Goal: Task Accomplishment & Management: Use online tool/utility

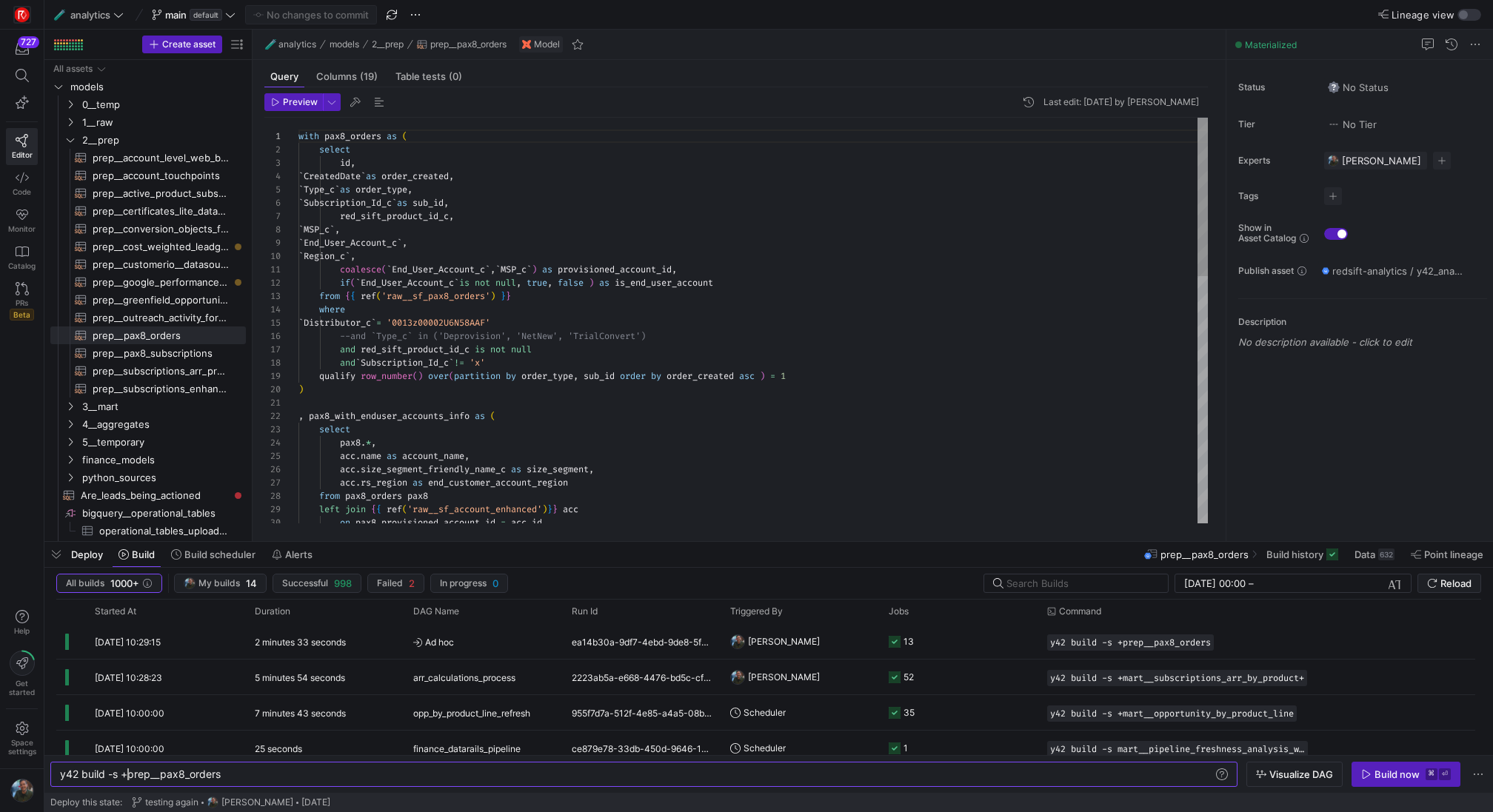
scroll to position [120, 102]
click at [1011, 256] on div "with pax8_orders as ( select id , ` CreatedDate ` as order_created , ` Type_c `…" at bounding box center [753, 636] width 909 height 1038
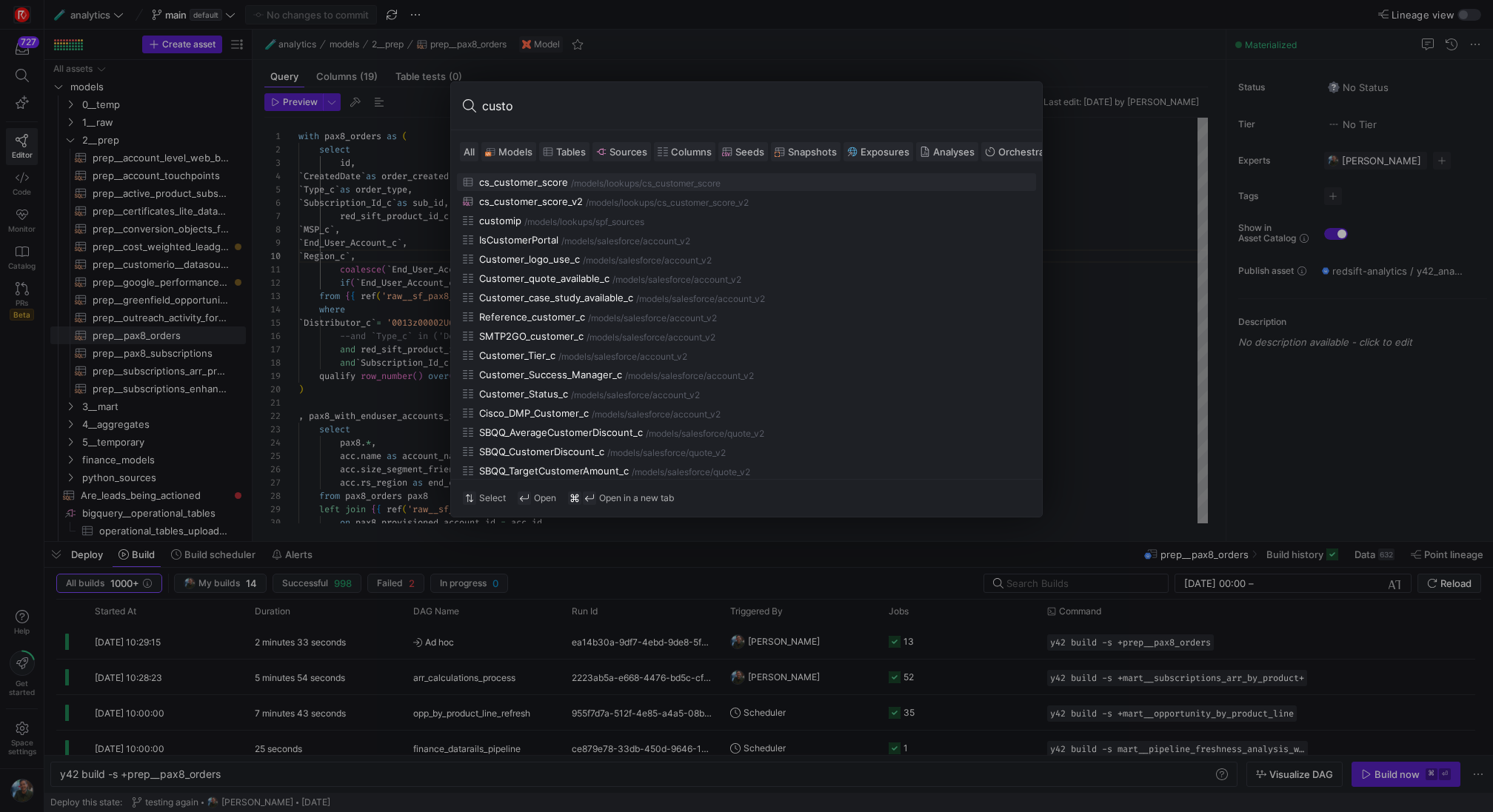
type input "custo"
click at [515, 151] on span "Models" at bounding box center [516, 151] width 34 height 12
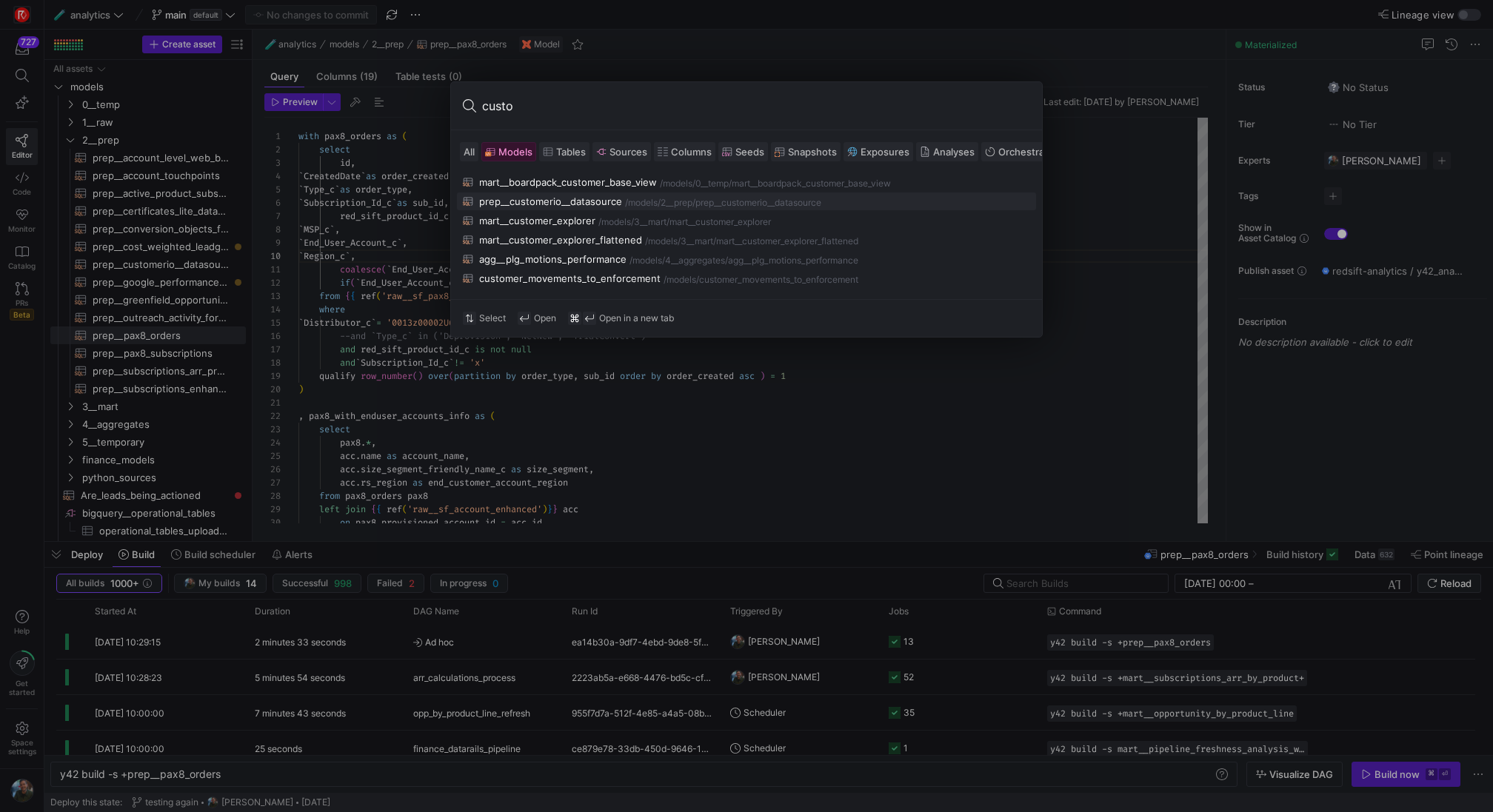
click at [549, 196] on div "prep__customerio__datasource" at bounding box center [551, 201] width 143 height 12
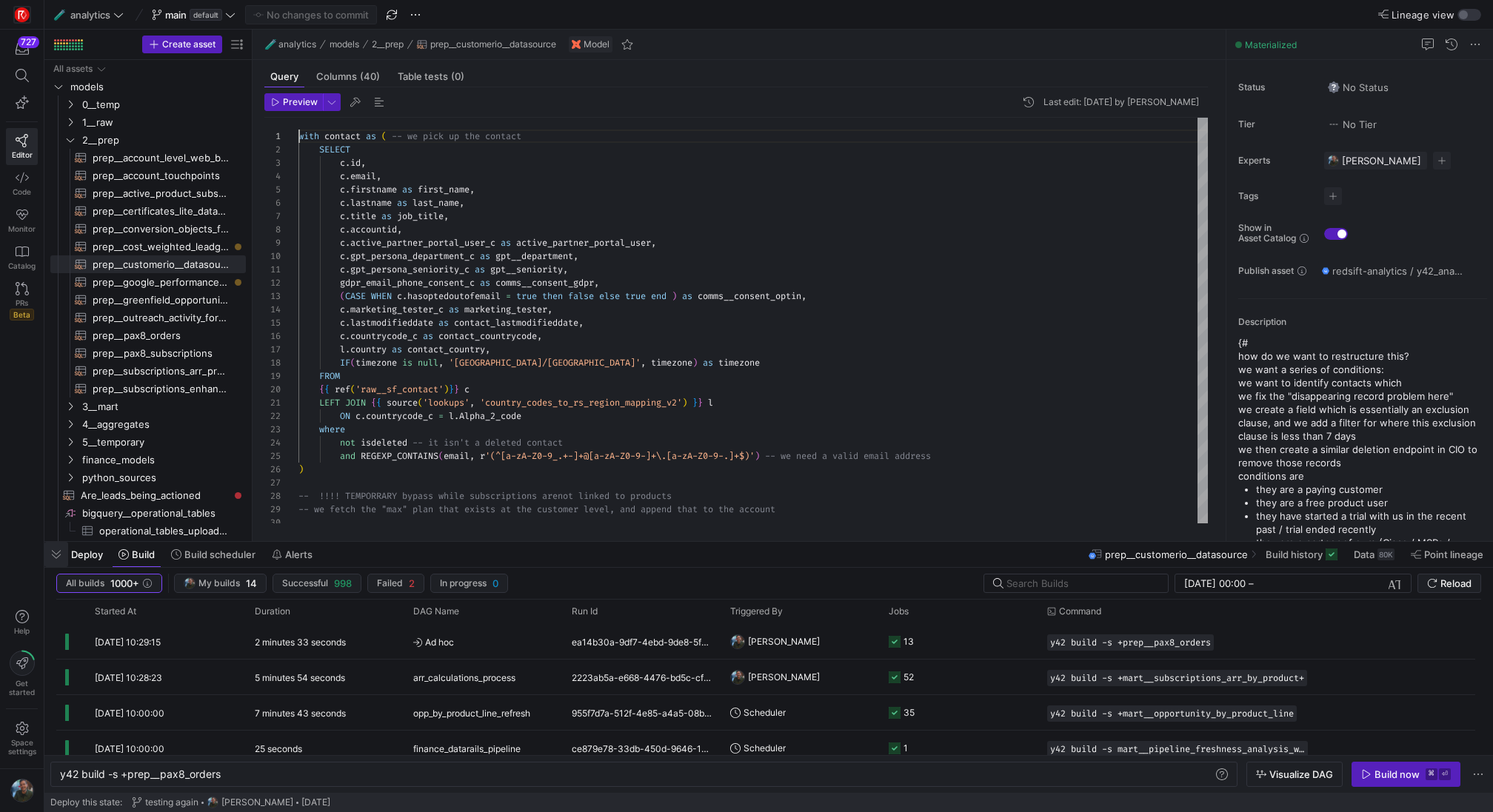
click at [59, 563] on span "button" at bounding box center [56, 554] width 24 height 25
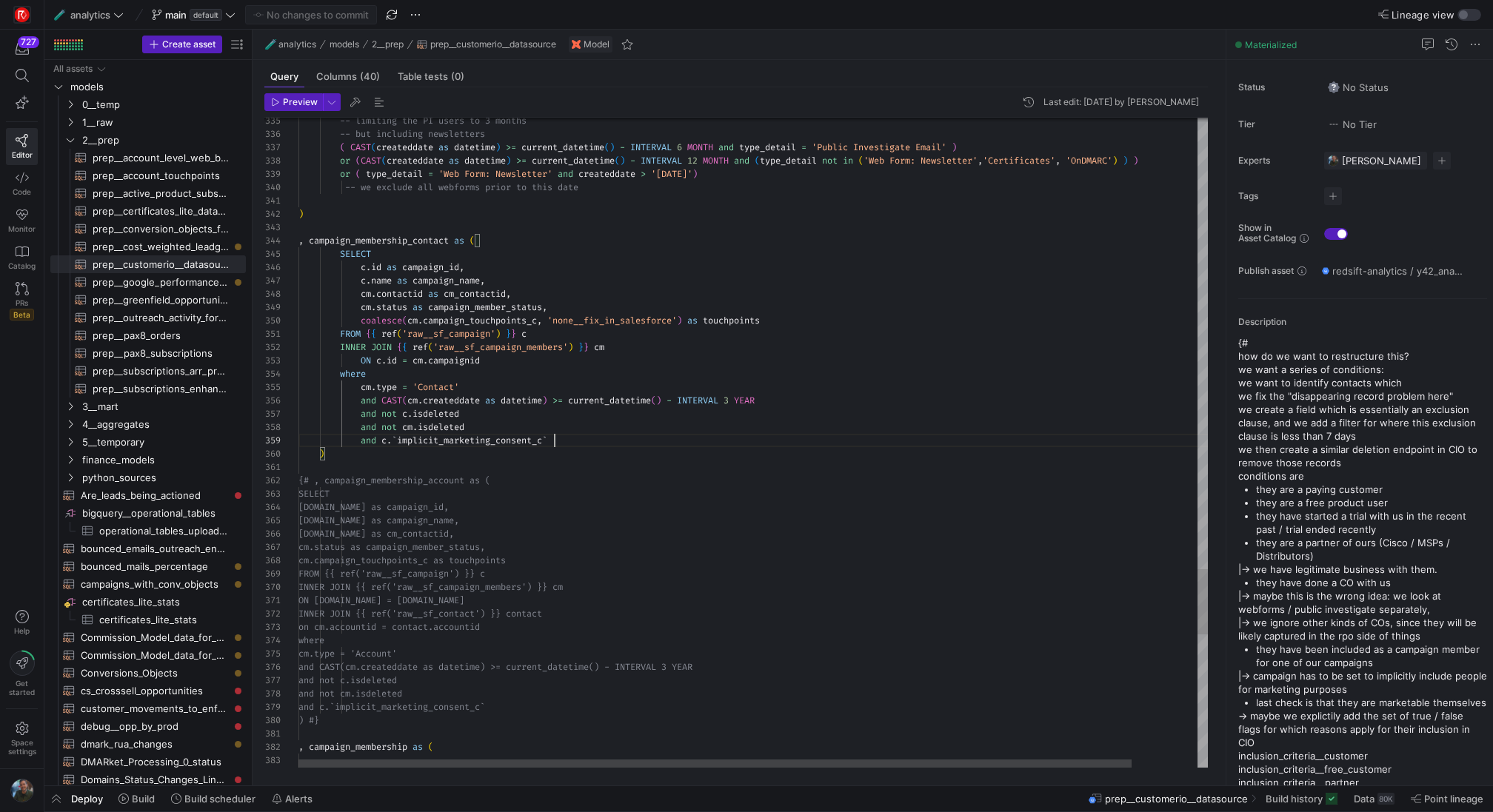
scroll to position [54, 128]
type textarea ") , campaign_membership_contact as ( SELECT [DOMAIN_NAME] as campaign_id, [DOMA…"
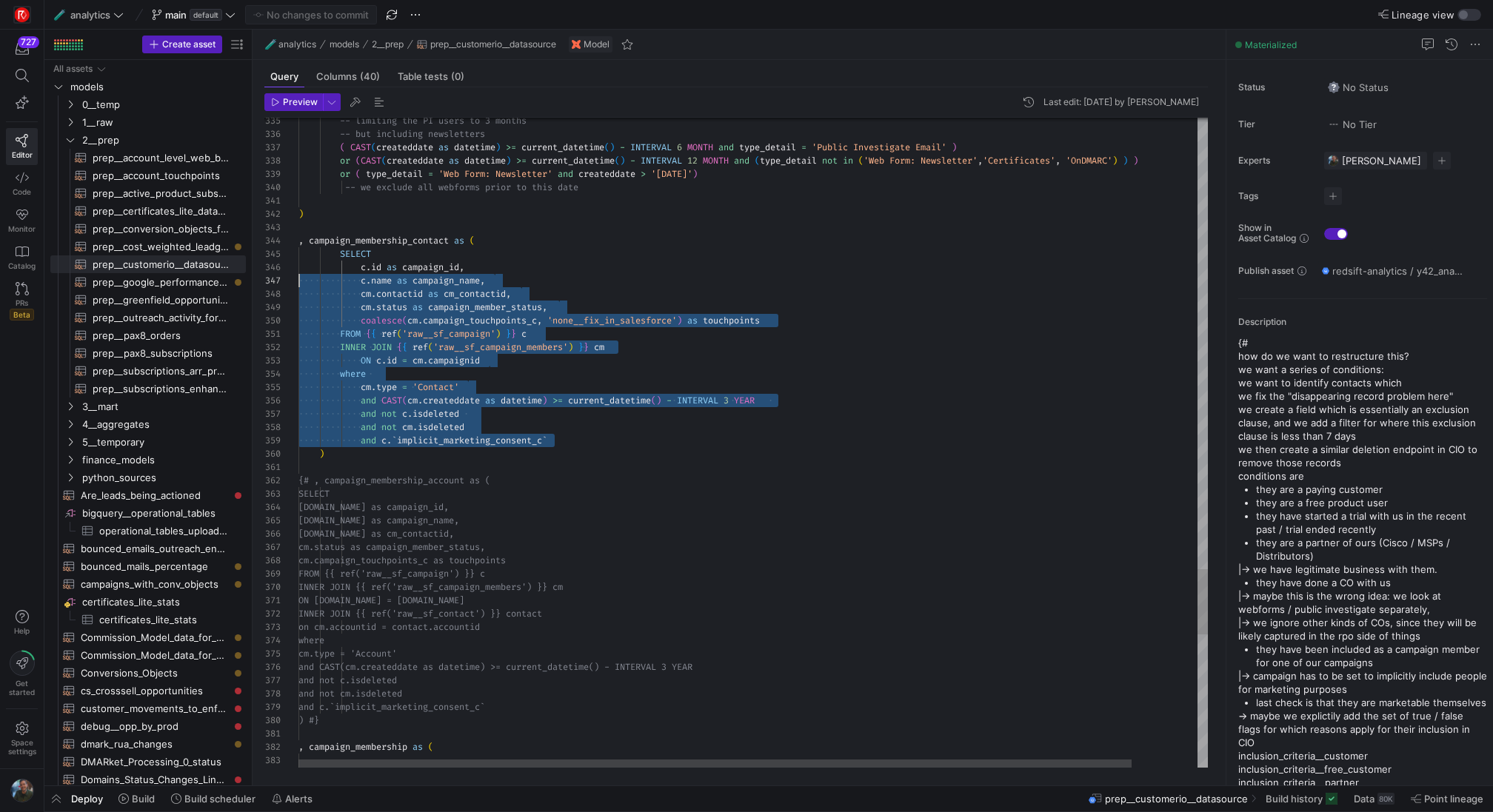
scroll to position [54, 0]
drag, startPoint x: 567, startPoint y: 442, endPoint x: 241, endPoint y: 250, distance: 378.3
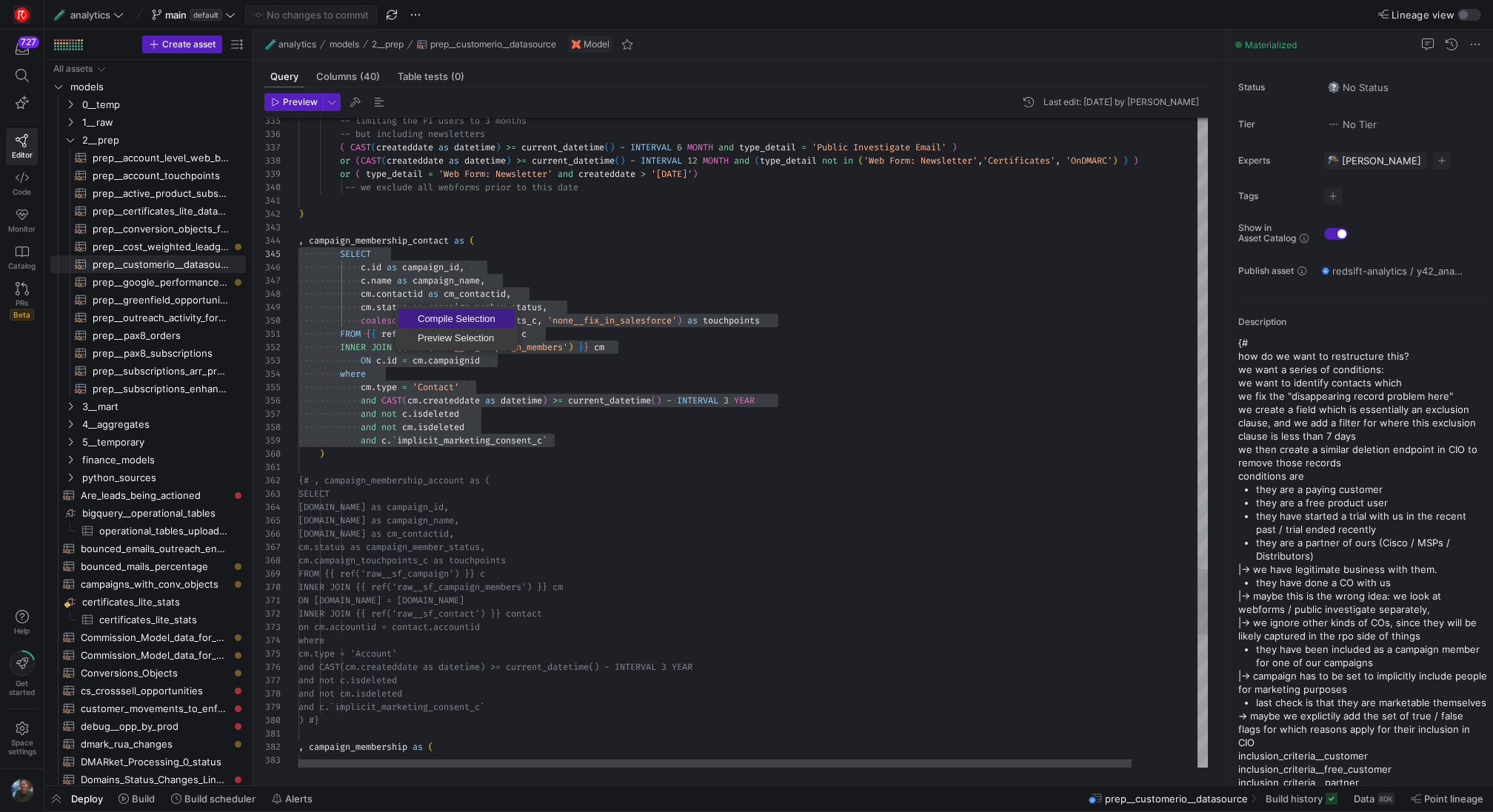
click at [459, 316] on span "Compile Selection" at bounding box center [456, 319] width 116 height 10
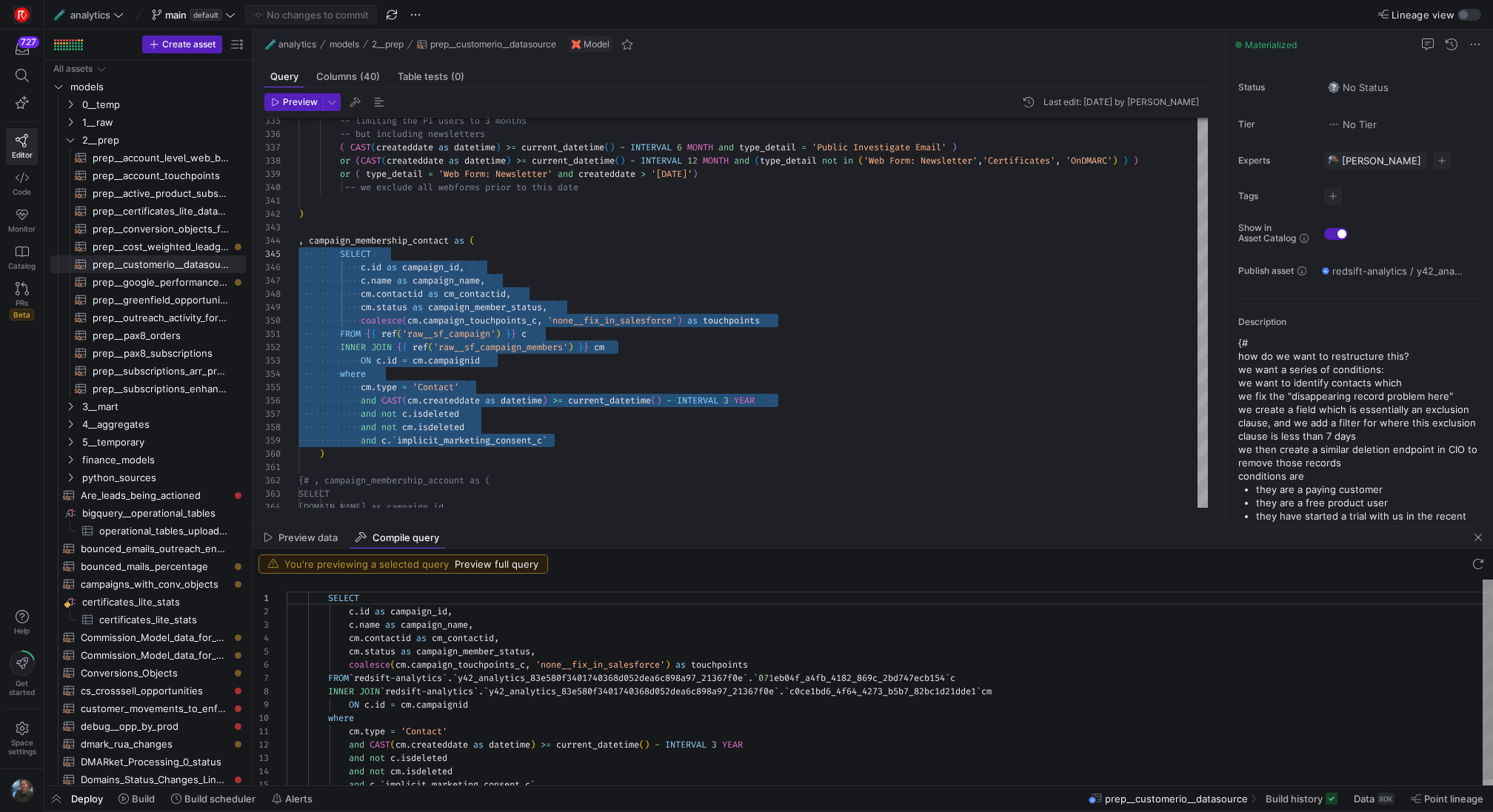
scroll to position [40, 218]
click at [930, 644] on div "SELECT c . id as campaign_id , c . name as campaign_name , cm . contactid as cm…" at bounding box center [889, 685] width 1207 height 212
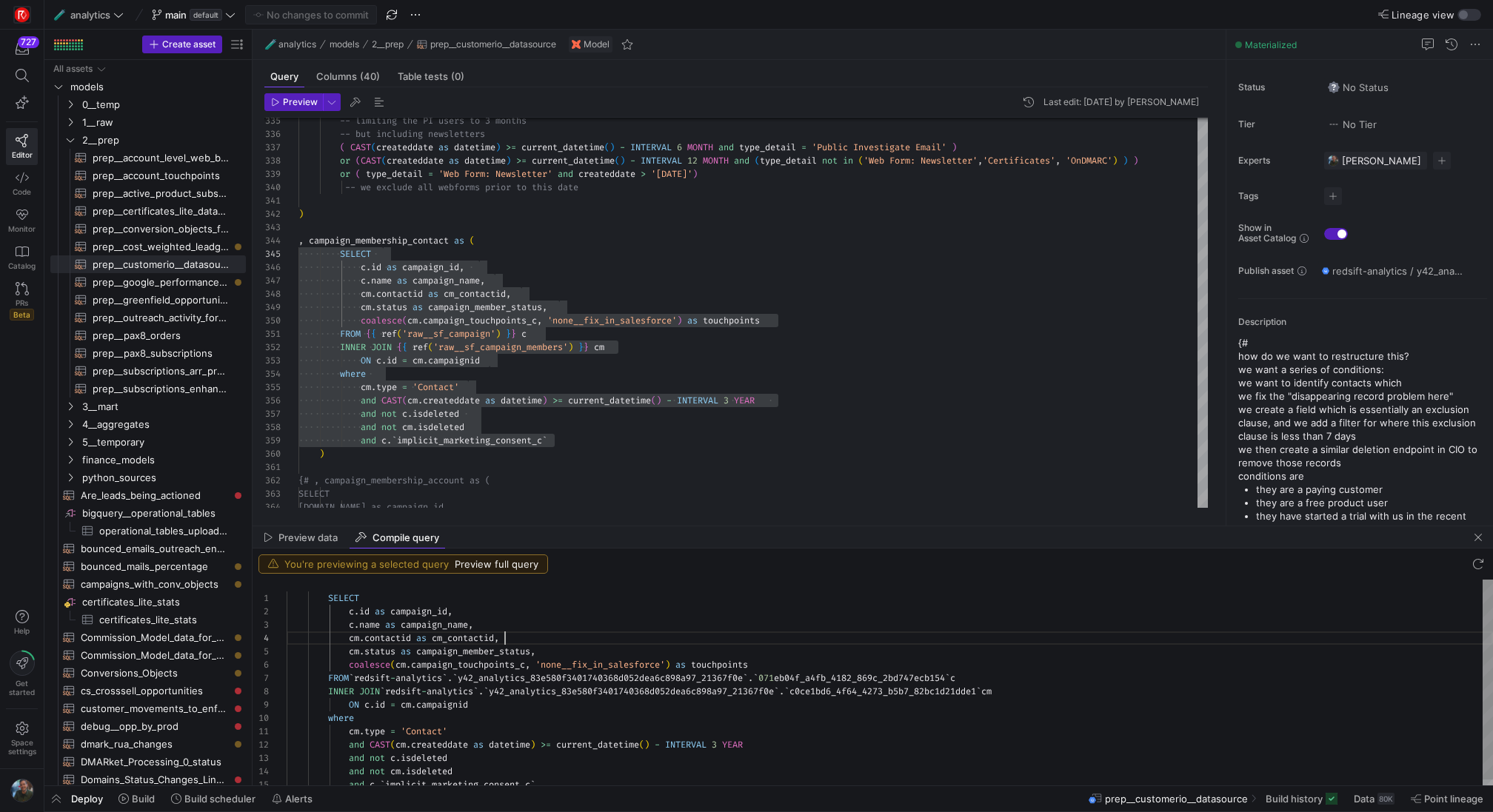
type textarea "SELECT [DOMAIN_NAME] as campaign_id, [DOMAIN_NAME] as campaign_name, cm.contact…"
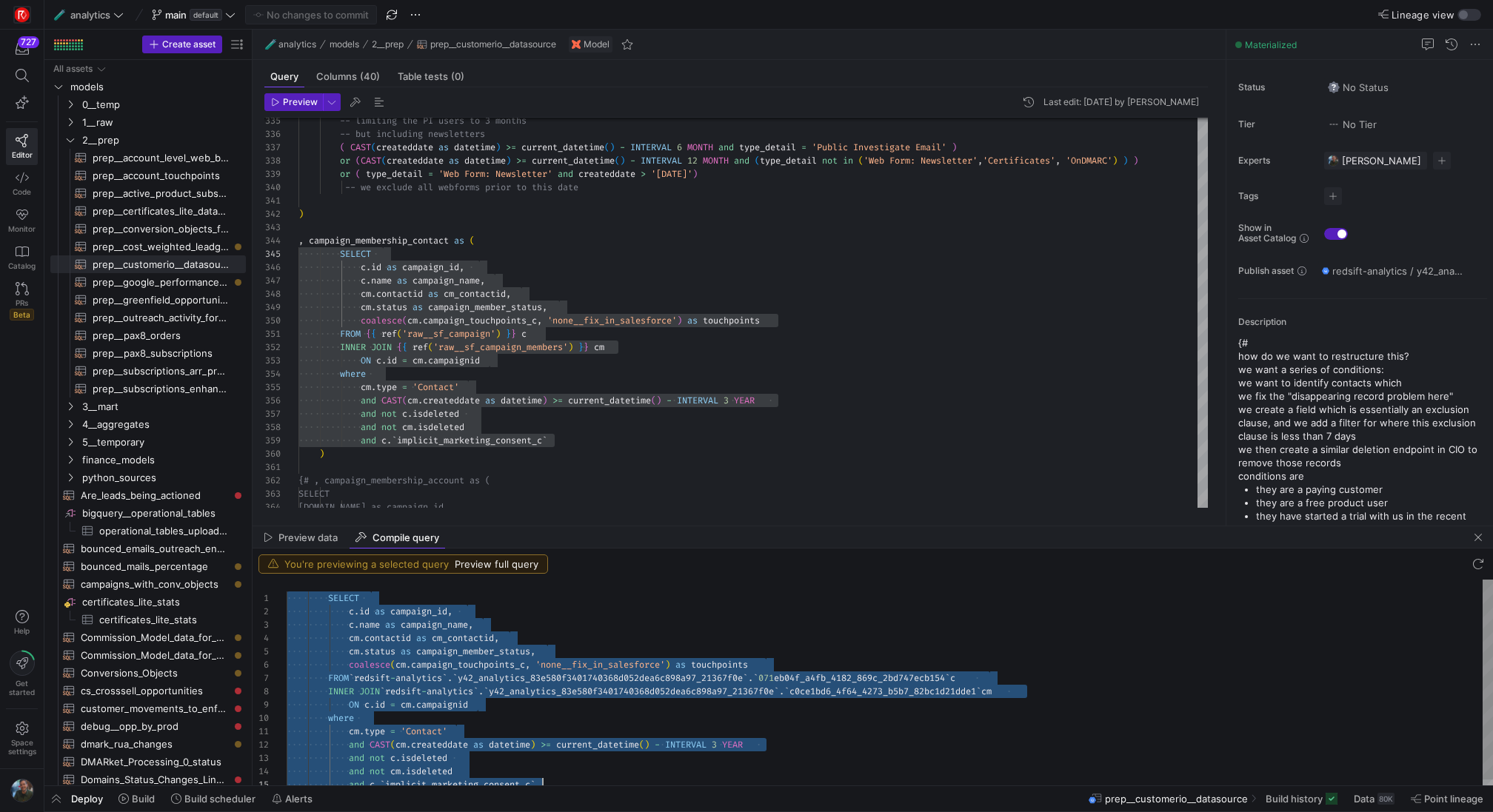
scroll to position [0, 257]
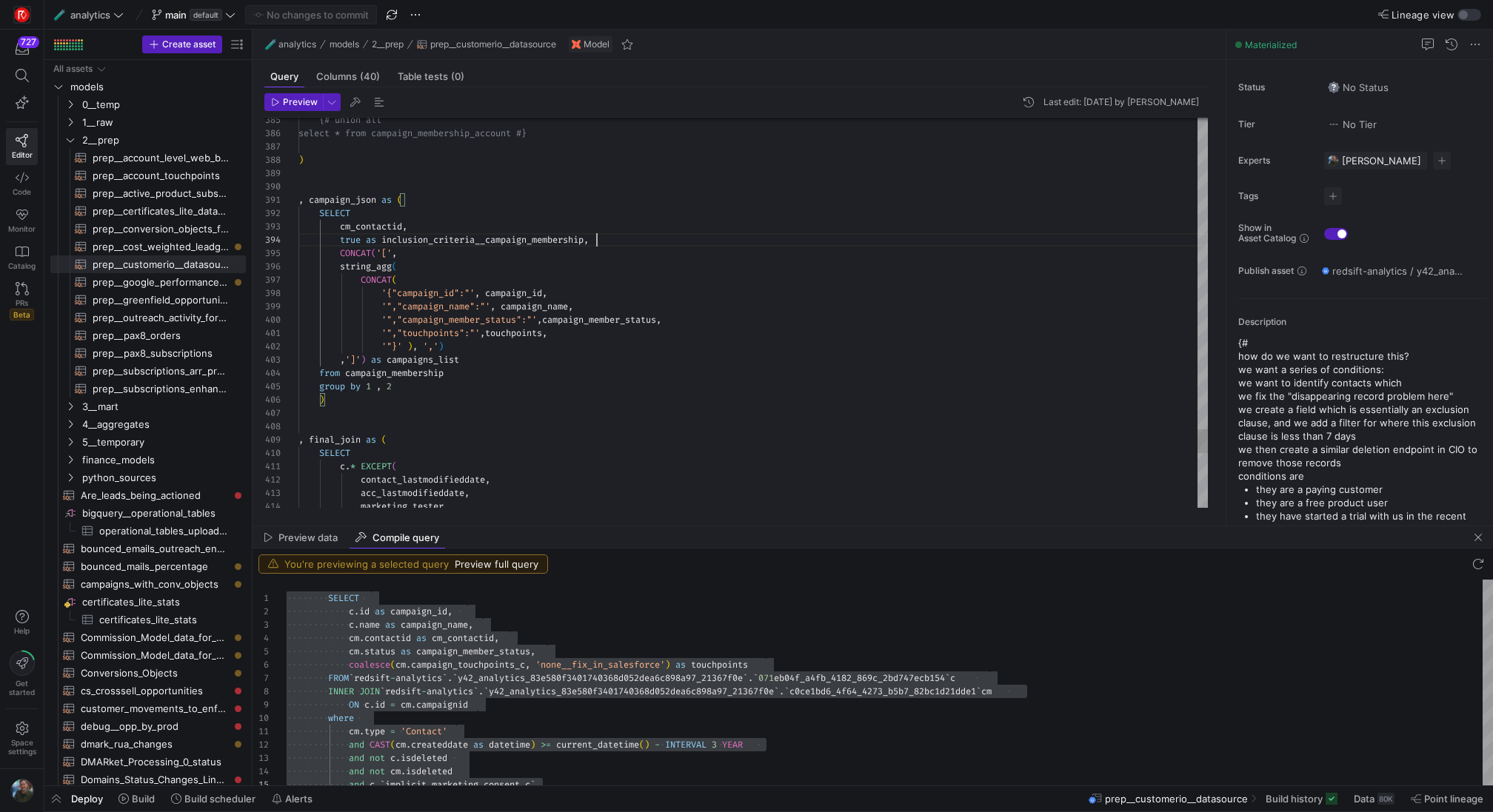
scroll to position [80, 0]
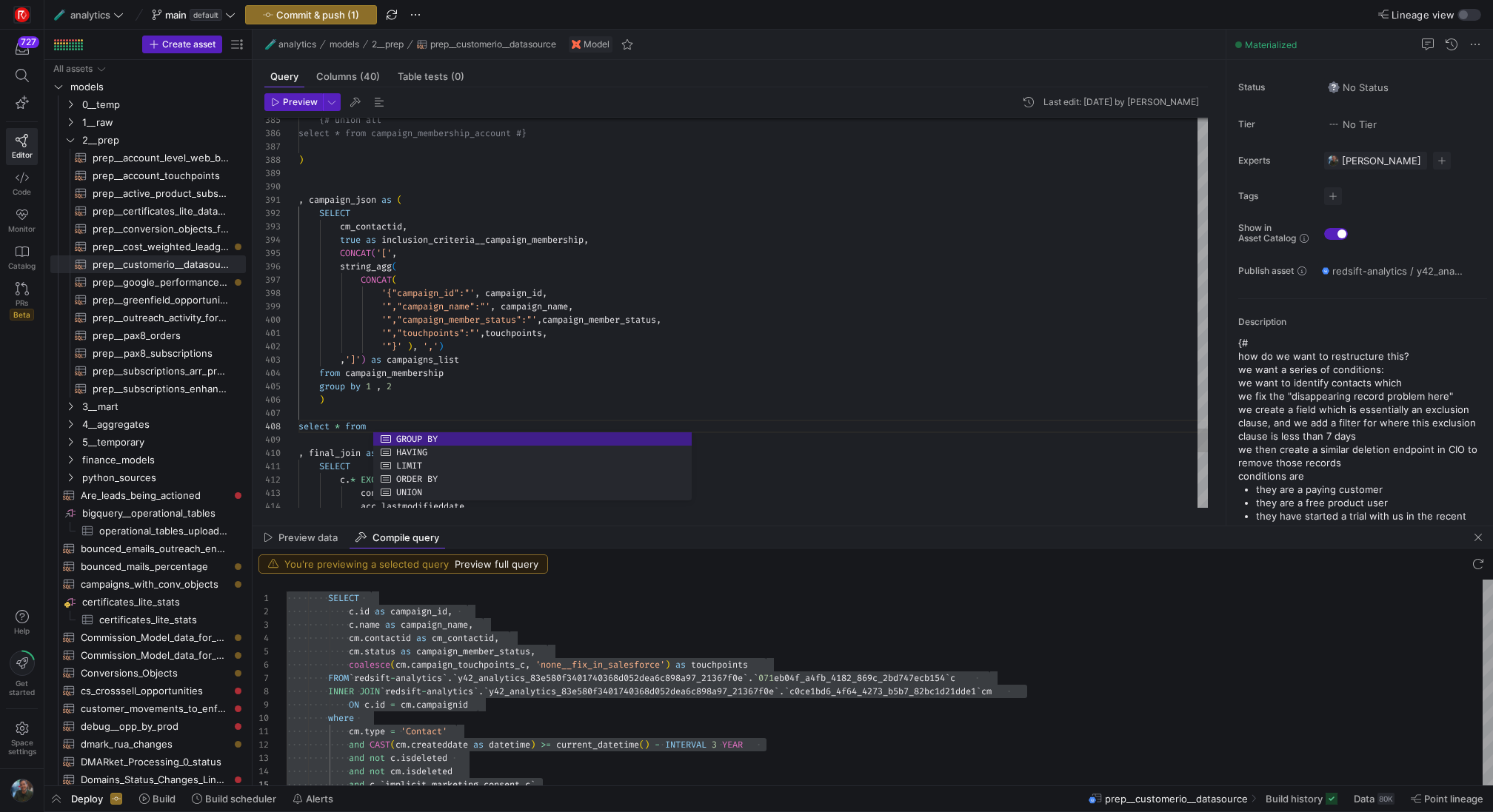
scroll to position [120, 0]
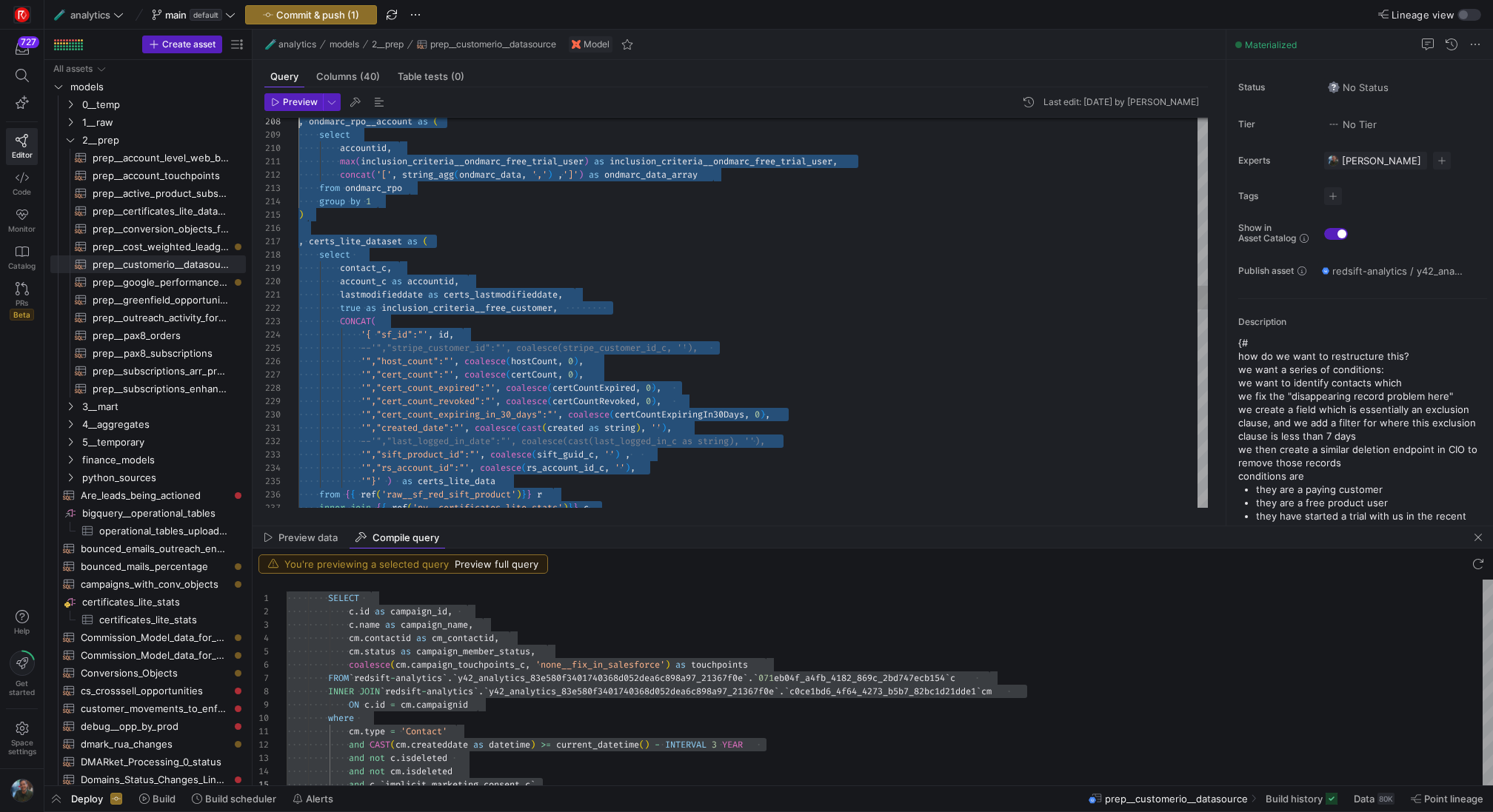
drag, startPoint x: 685, startPoint y: 425, endPoint x: 225, endPoint y: -43, distance: 656.2
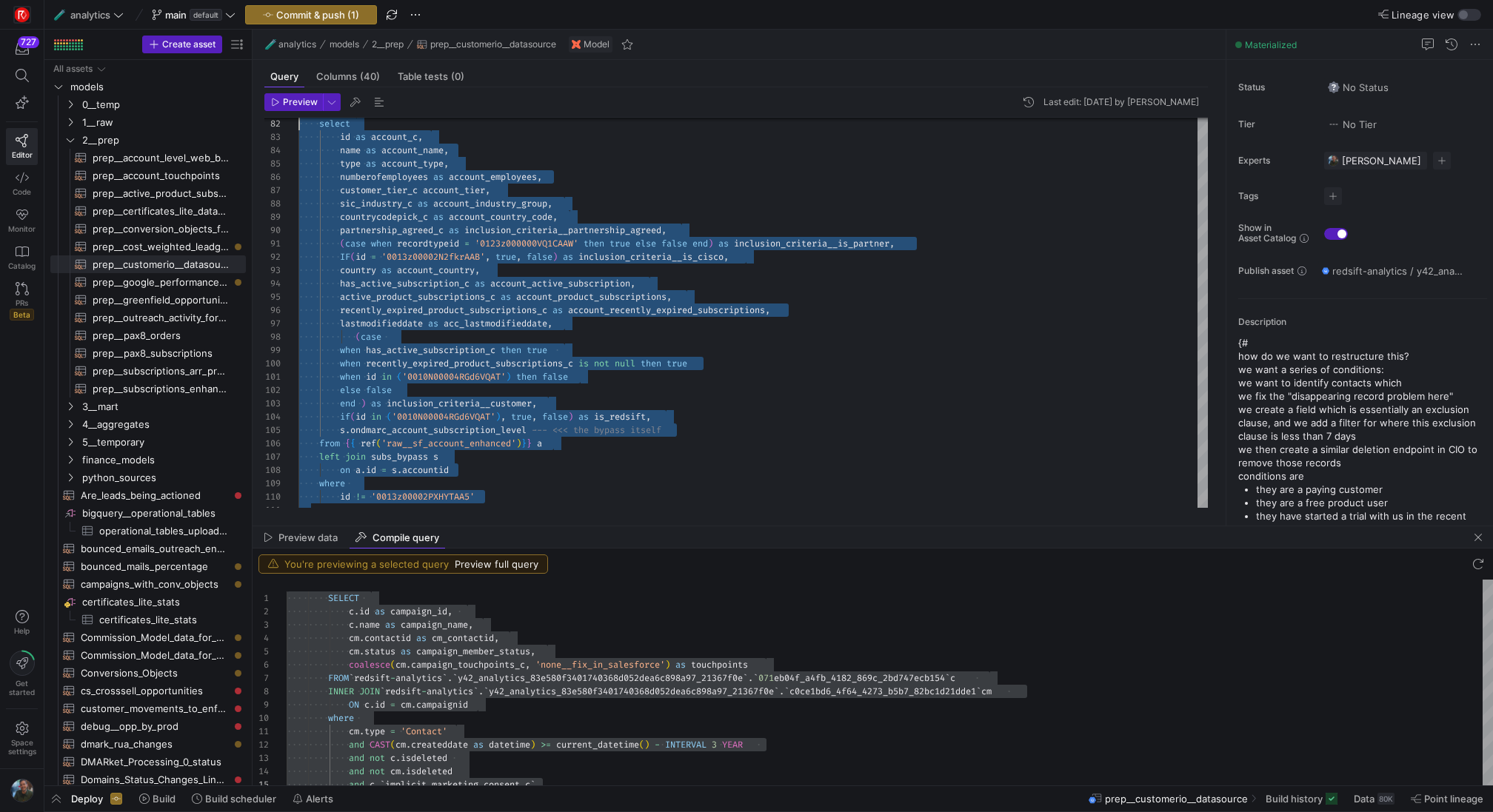
scroll to position [80, 0]
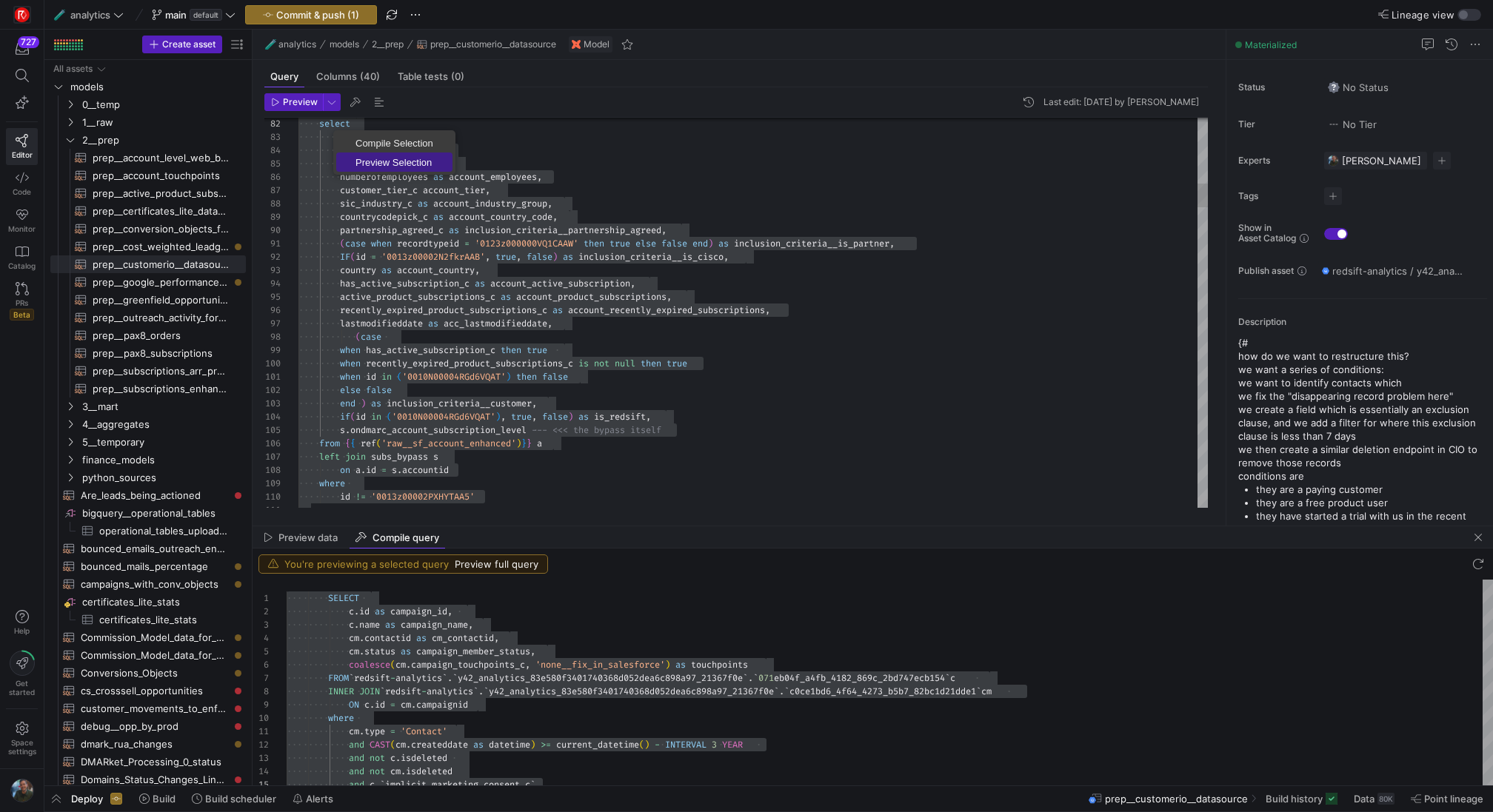
click at [374, 163] on span "Preview Selection" at bounding box center [394, 163] width 116 height 10
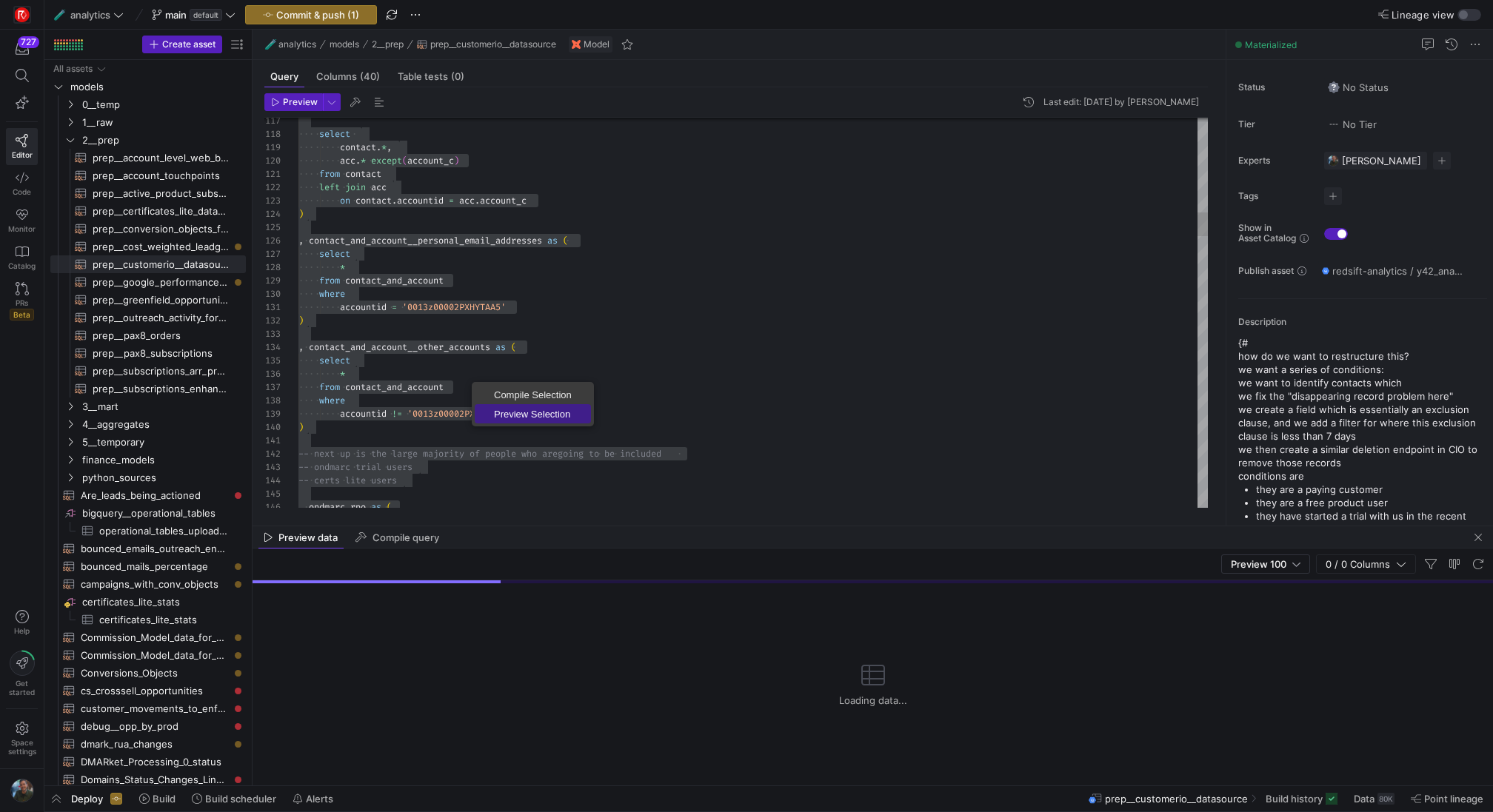
click at [508, 410] on span "Preview Selection" at bounding box center [532, 414] width 116 height 10
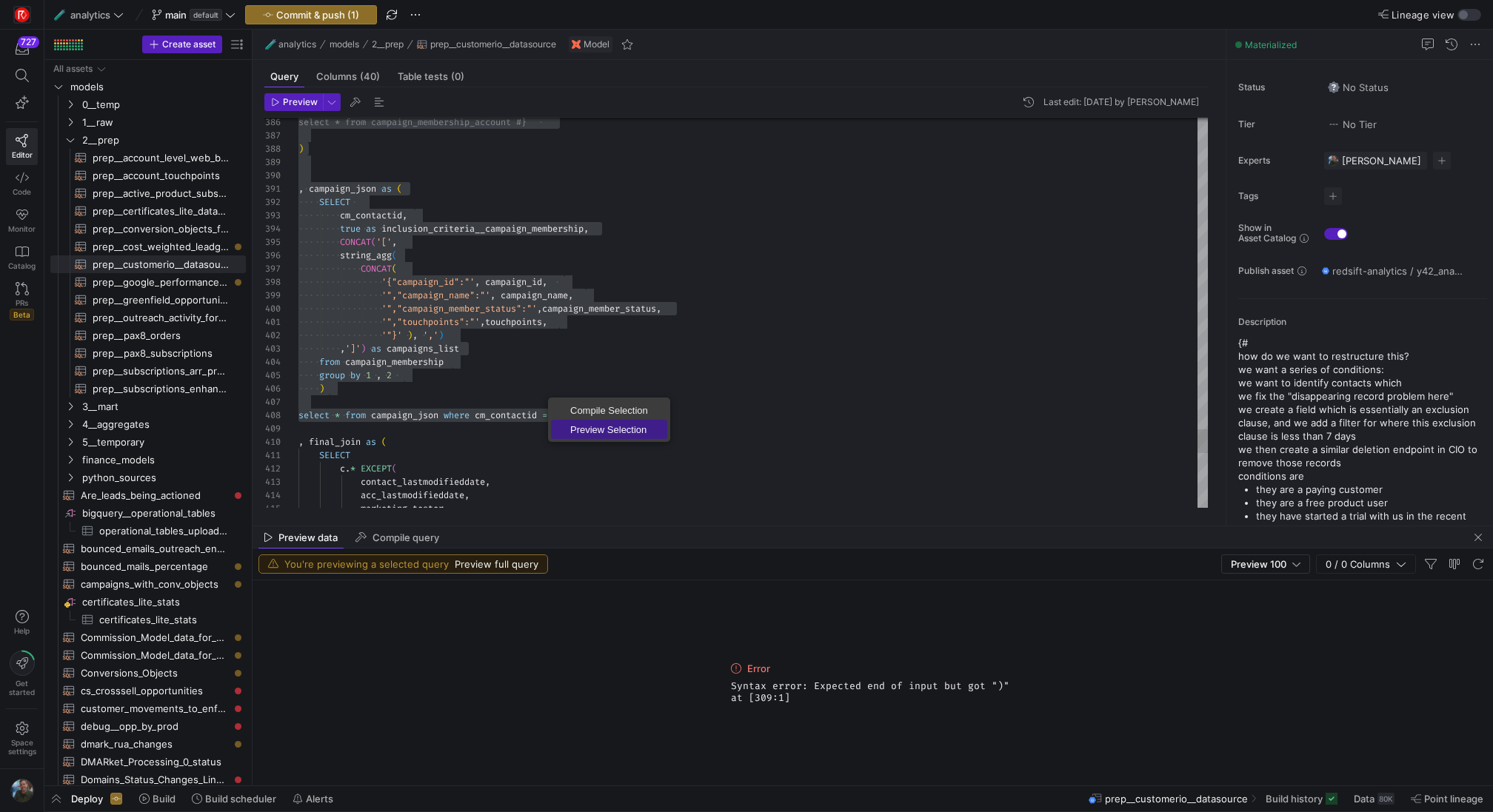
click at [597, 430] on span "Preview Selection" at bounding box center [609, 430] width 116 height 10
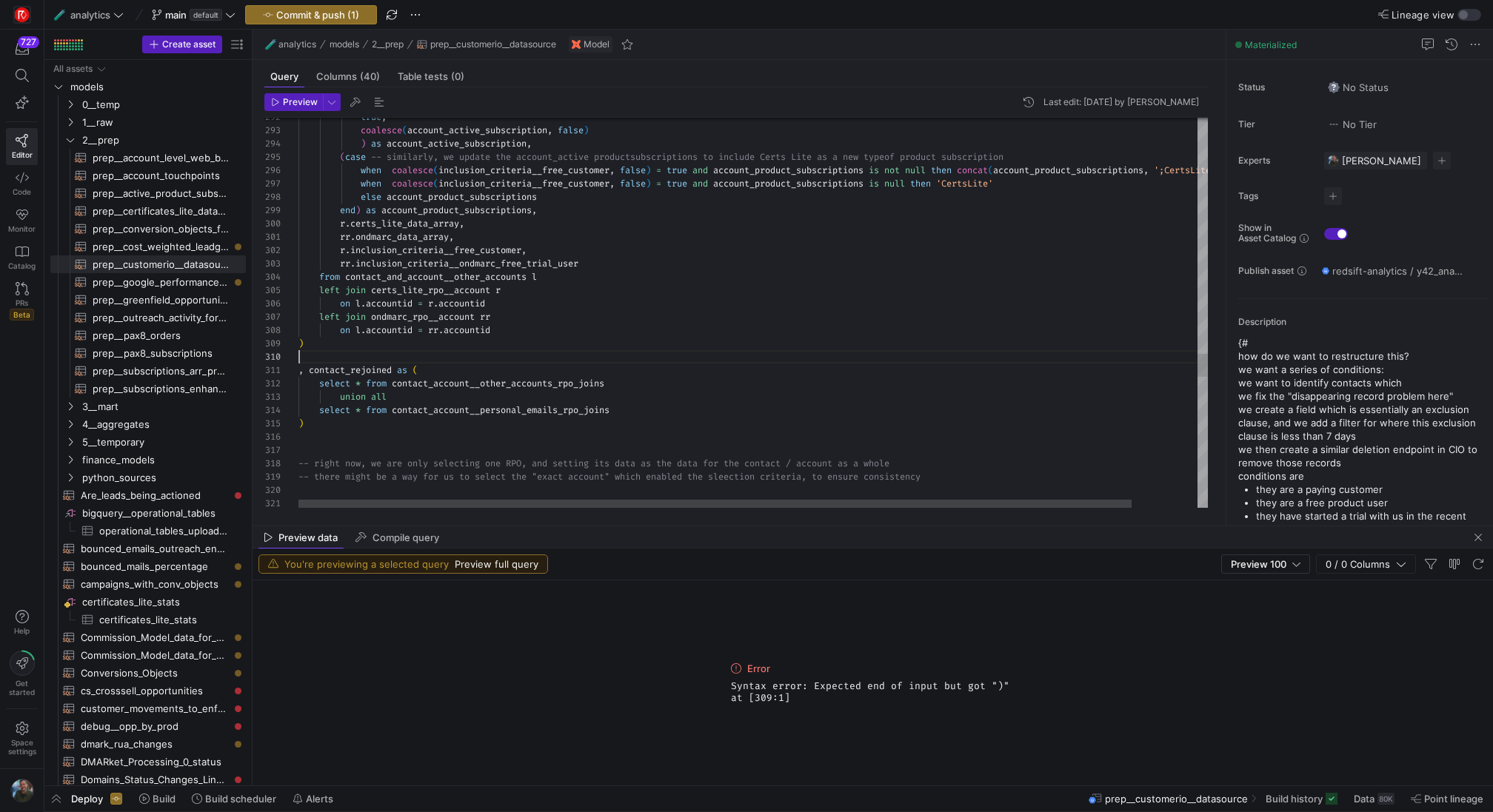
scroll to position [120, 0]
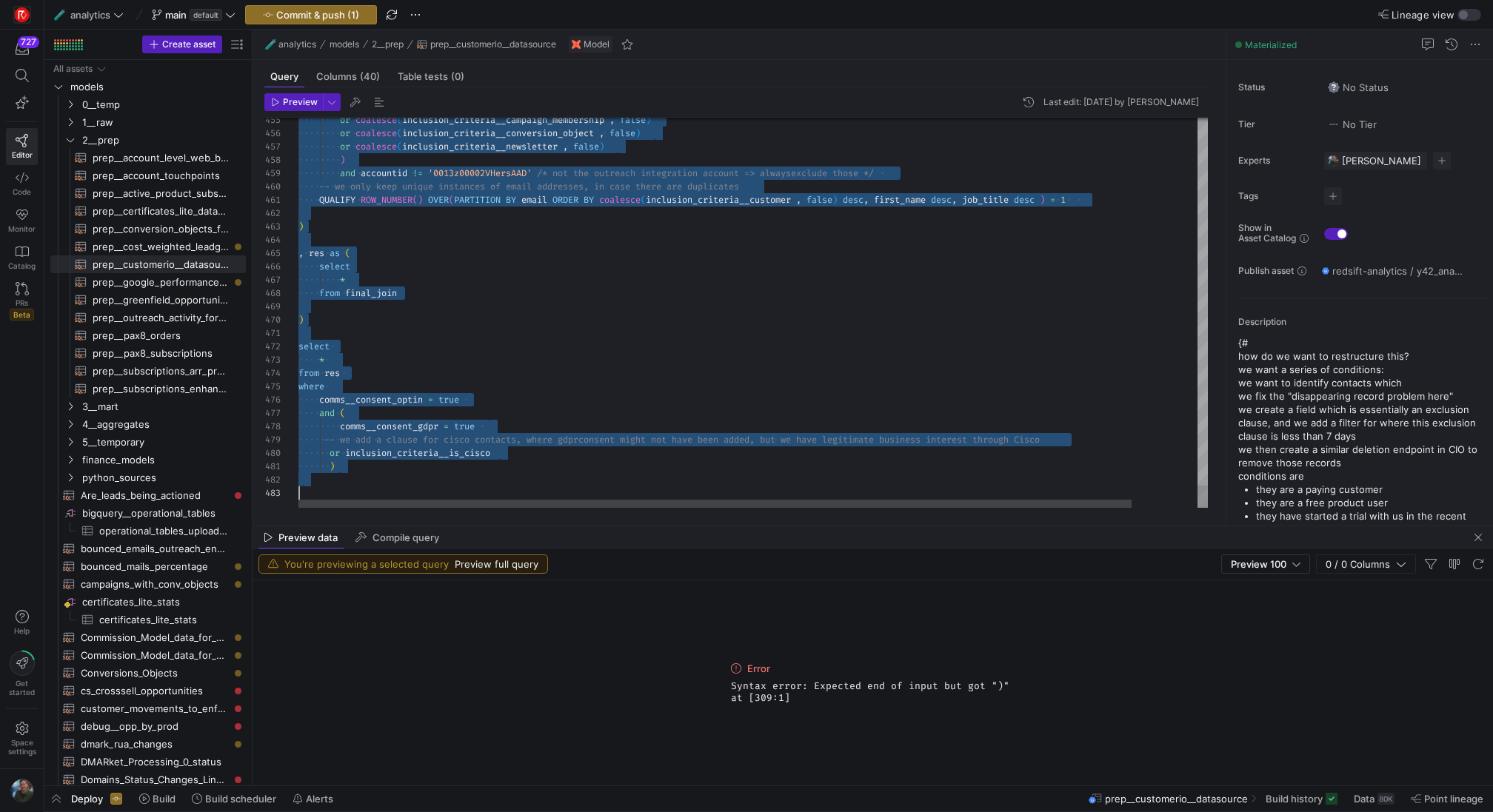
scroll to position [107, 0]
drag, startPoint x: 319, startPoint y: 223, endPoint x: 802, endPoint y: 812, distance: 761.7
type textarea "'","touchpoints":"',touchpoints, '"}' ), ',') ,']') as campaigns_list from camp…"
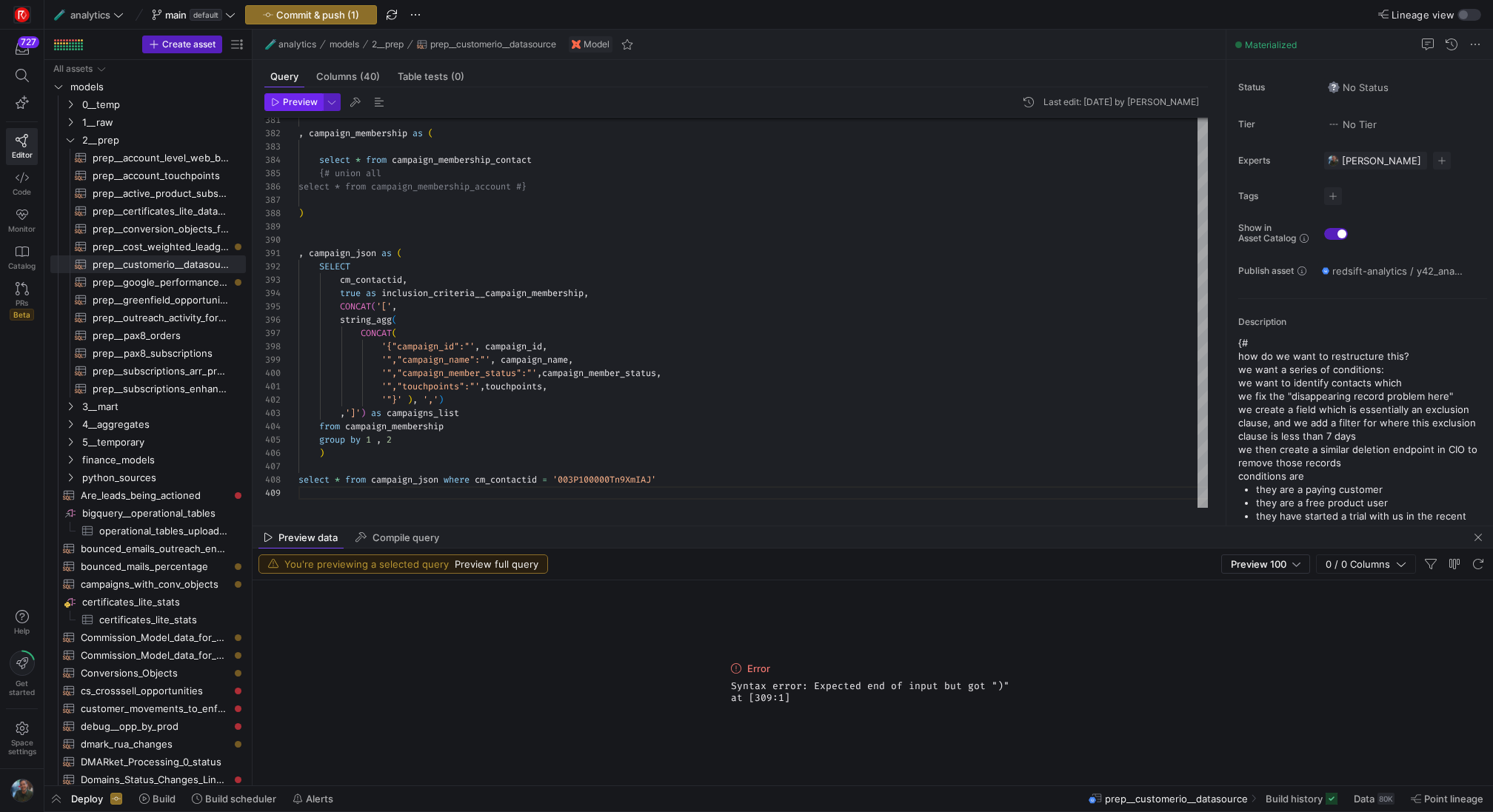
click at [291, 100] on span "Preview" at bounding box center [300, 102] width 34 height 10
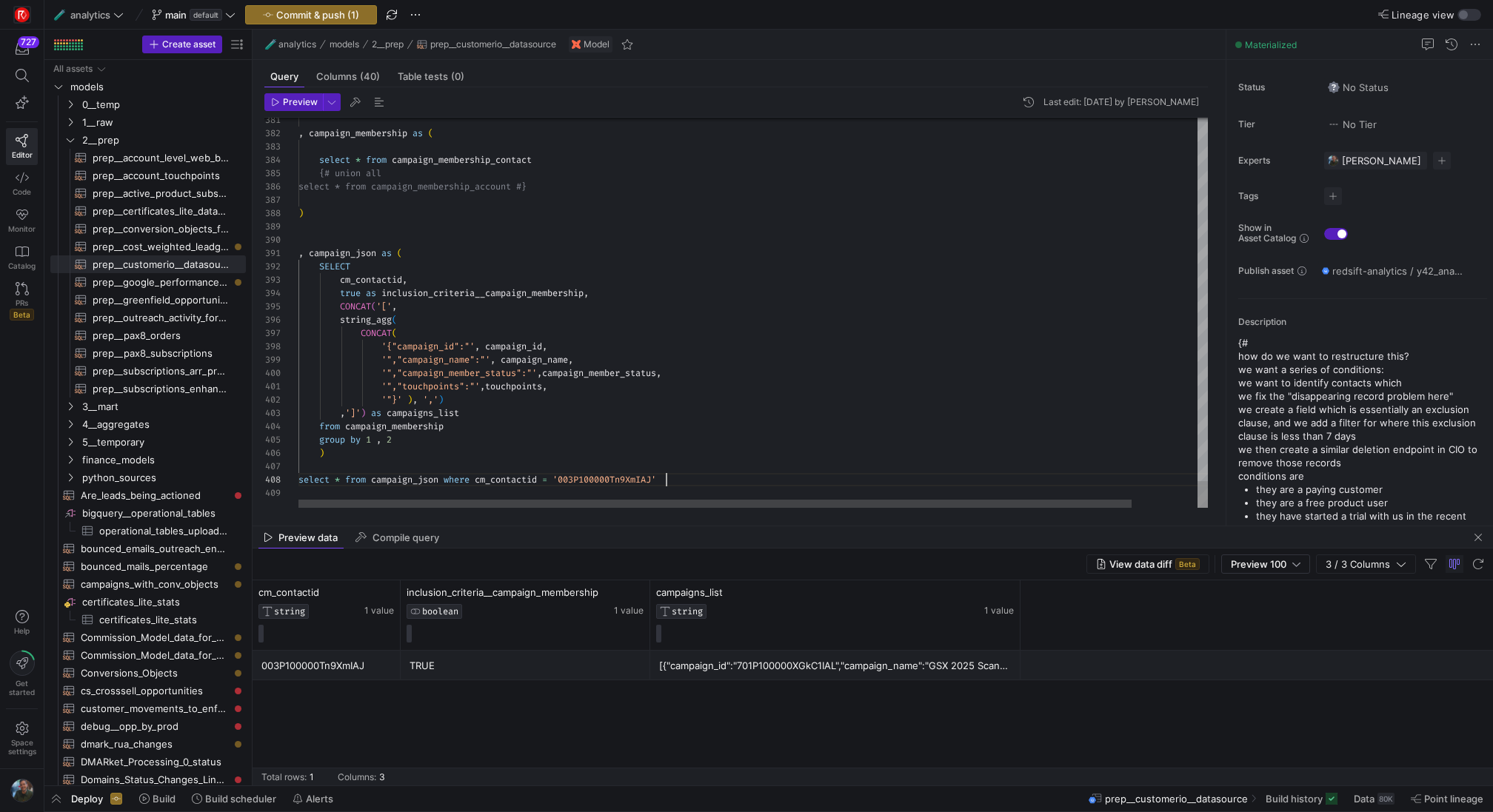
scroll to position [93, 366]
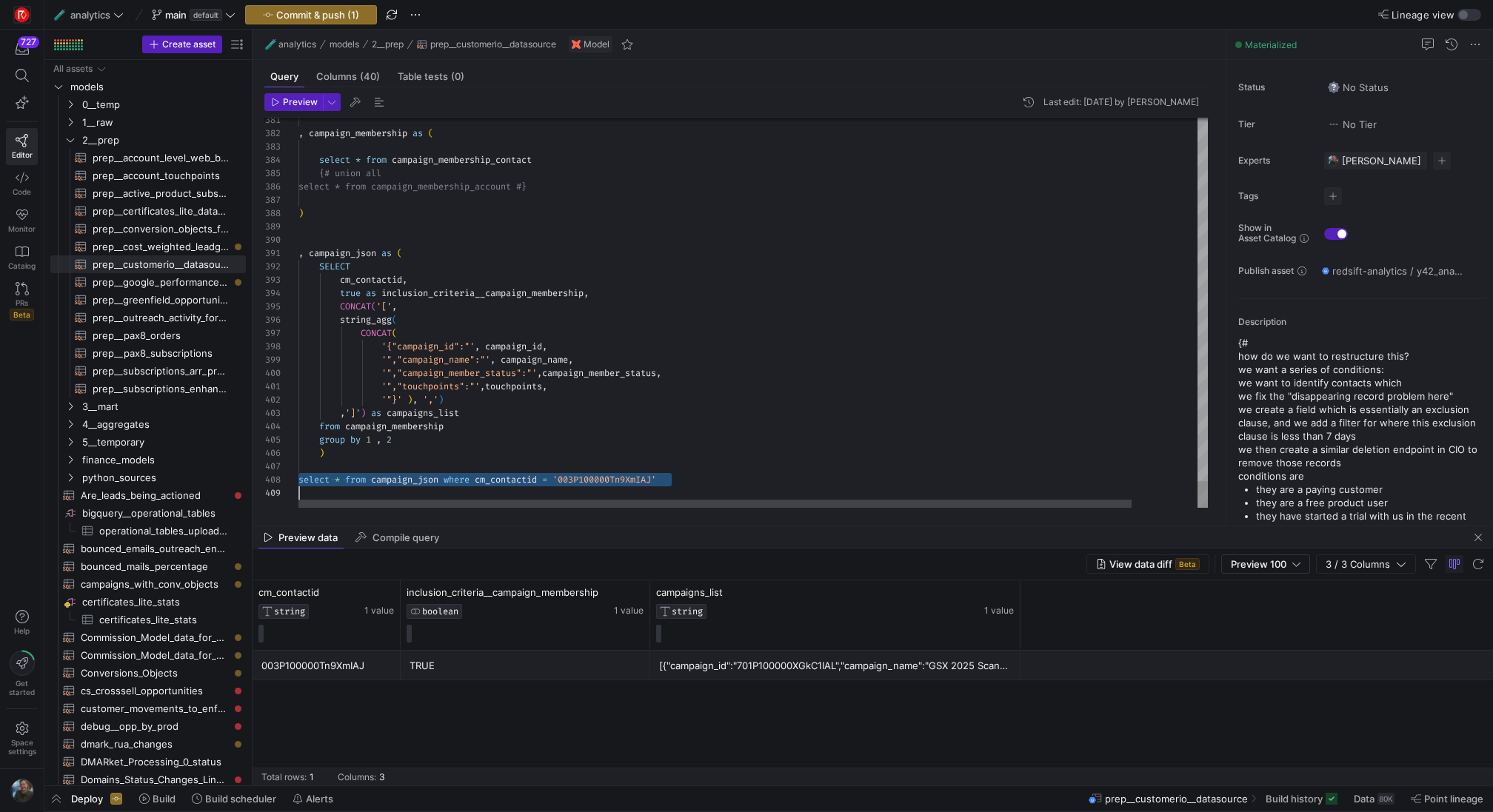
scroll to position [14, 0]
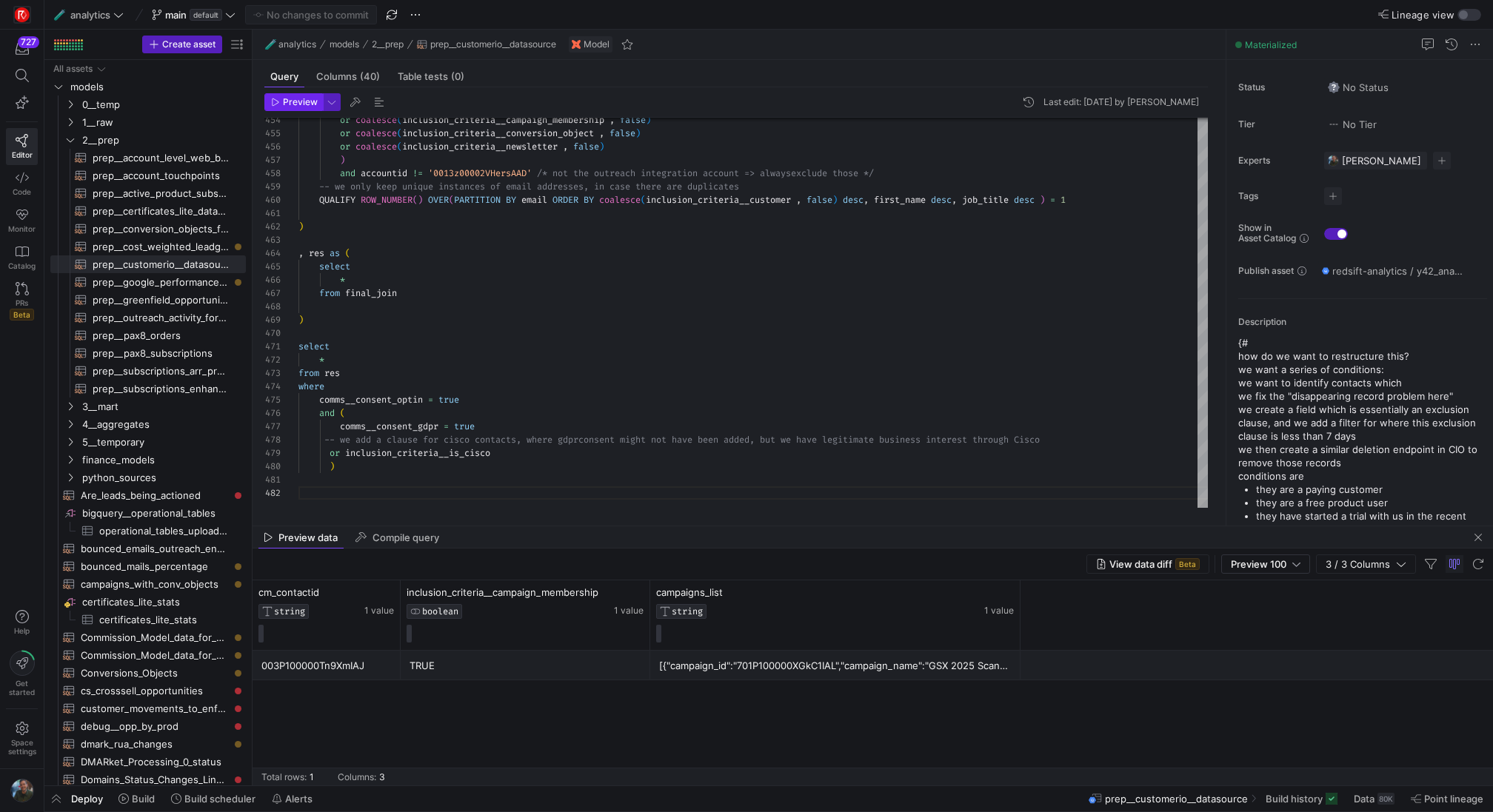
click at [301, 103] on span "Preview" at bounding box center [300, 102] width 34 height 10
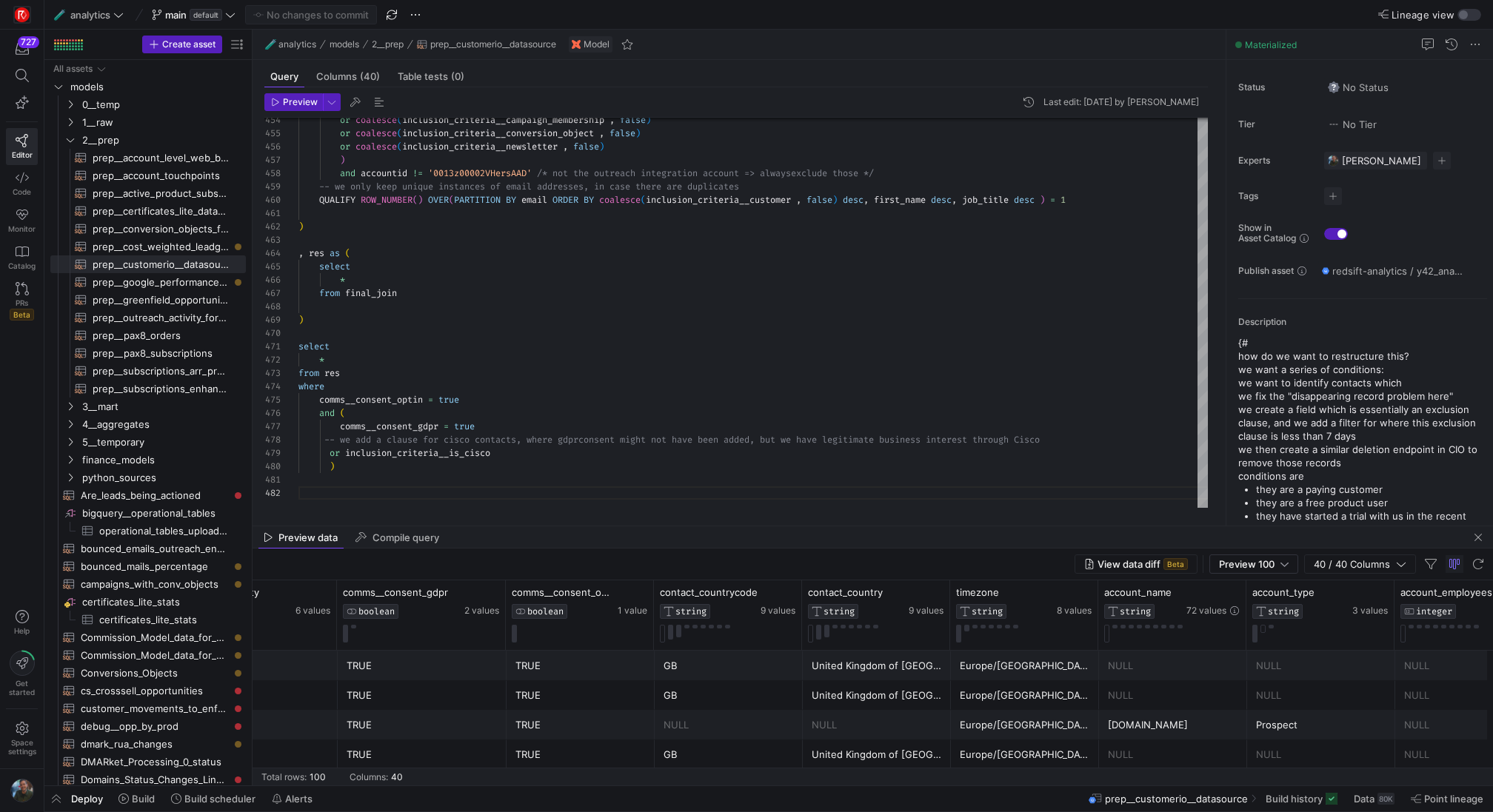
scroll to position [0, 0]
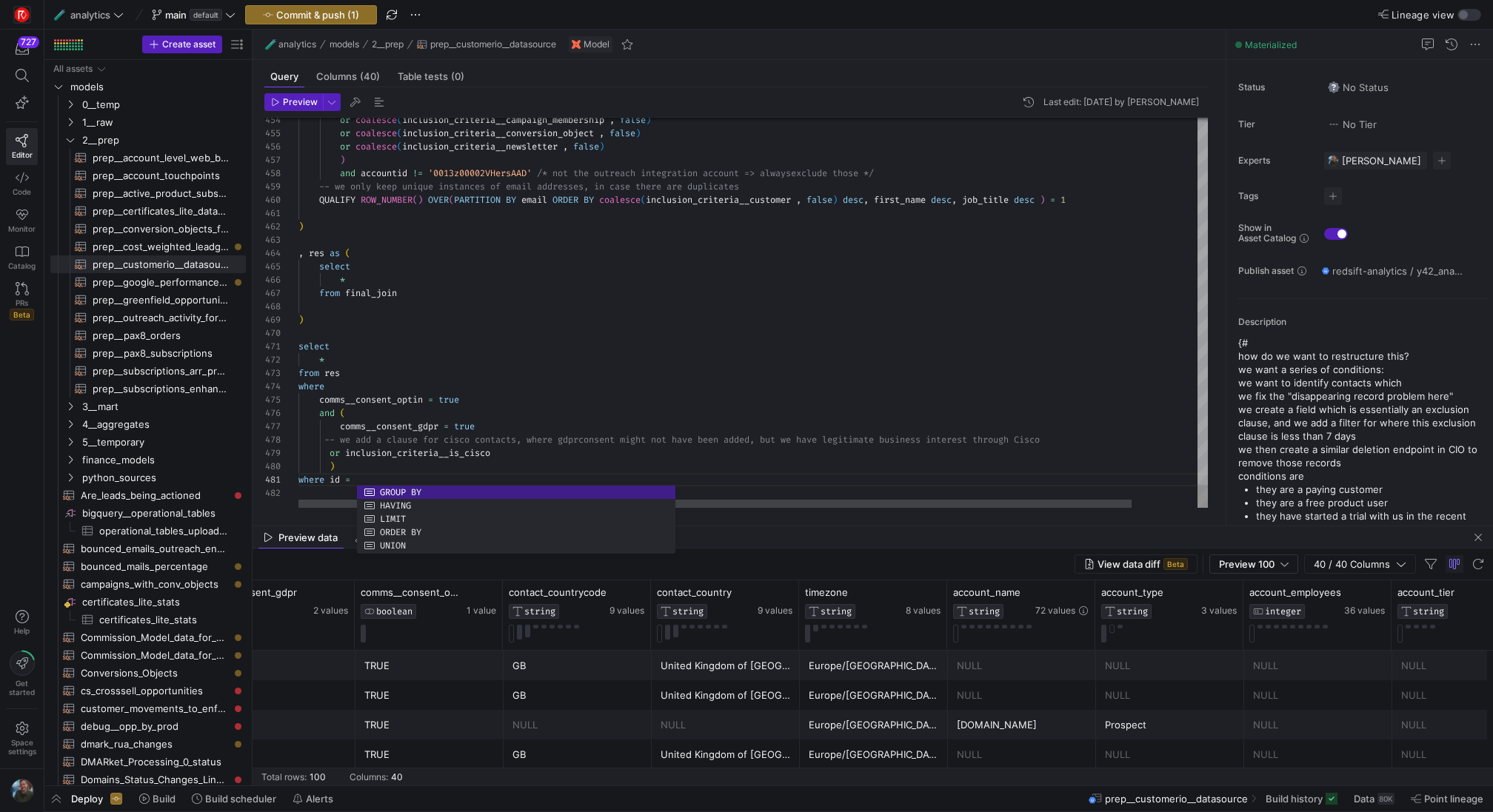
scroll to position [0, 63]
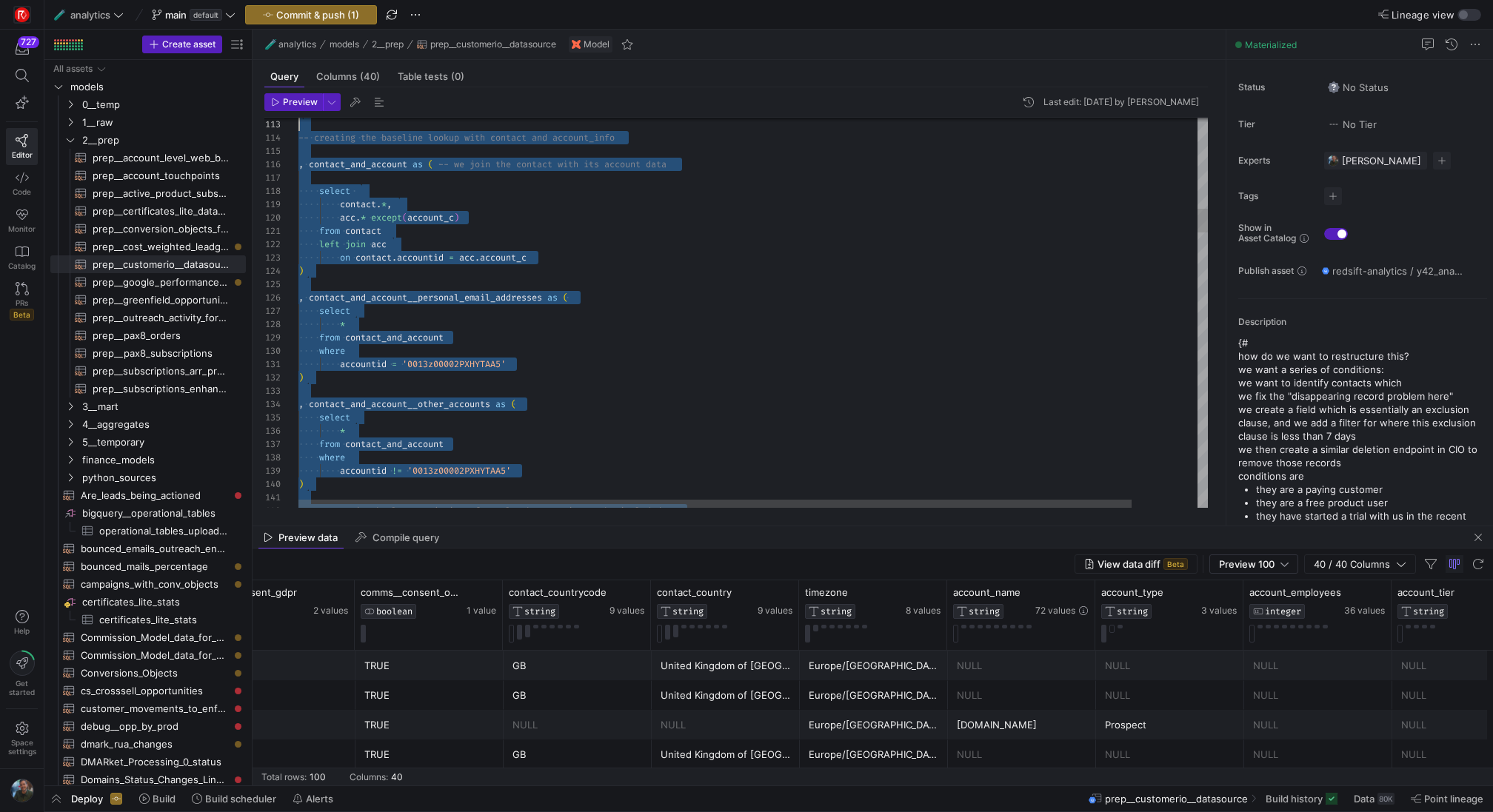
drag, startPoint x: 498, startPoint y: 478, endPoint x: 99, endPoint y: -157, distance: 750.0
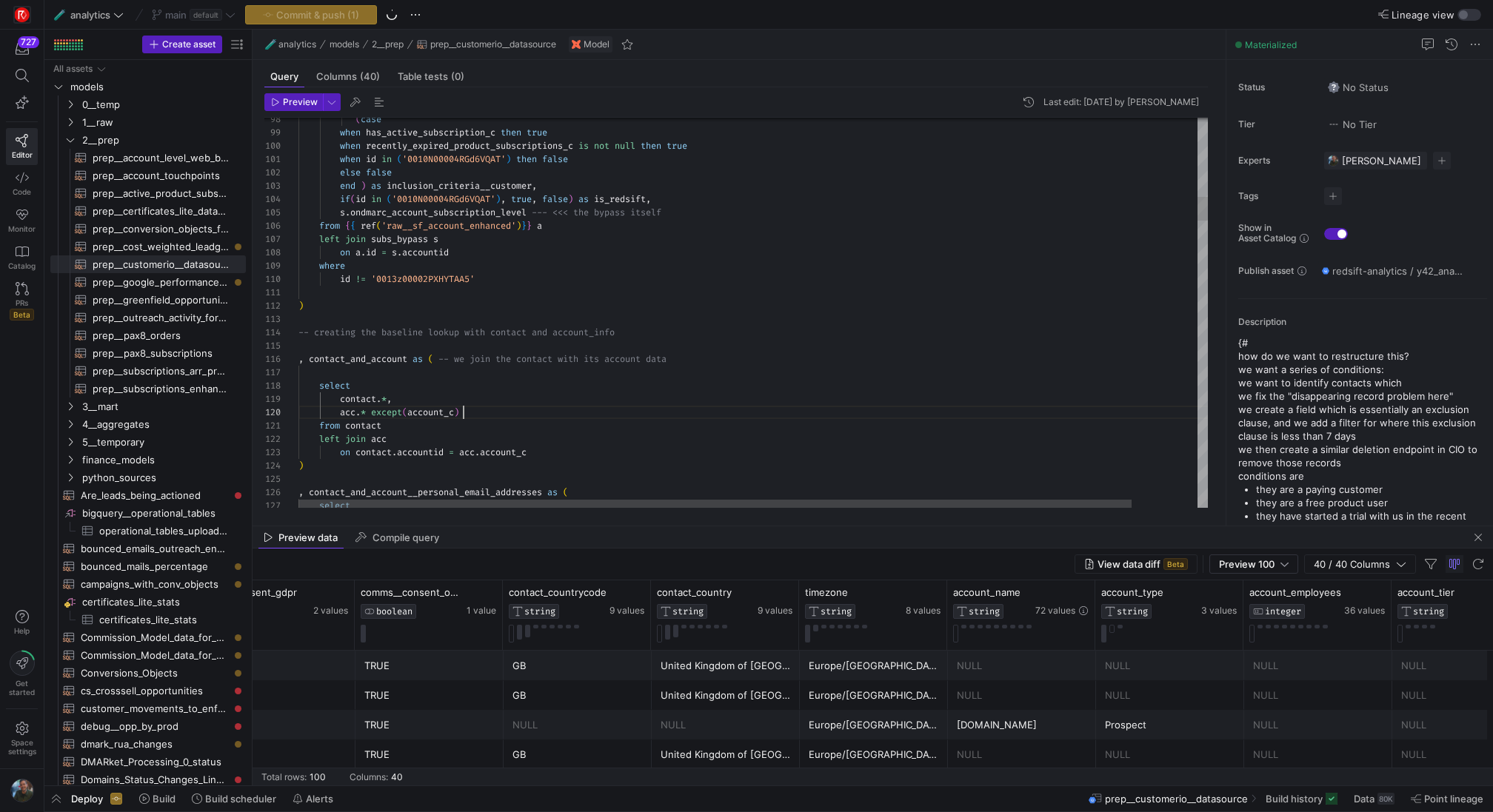
click at [308, 102] on span "Preview" at bounding box center [300, 102] width 34 height 10
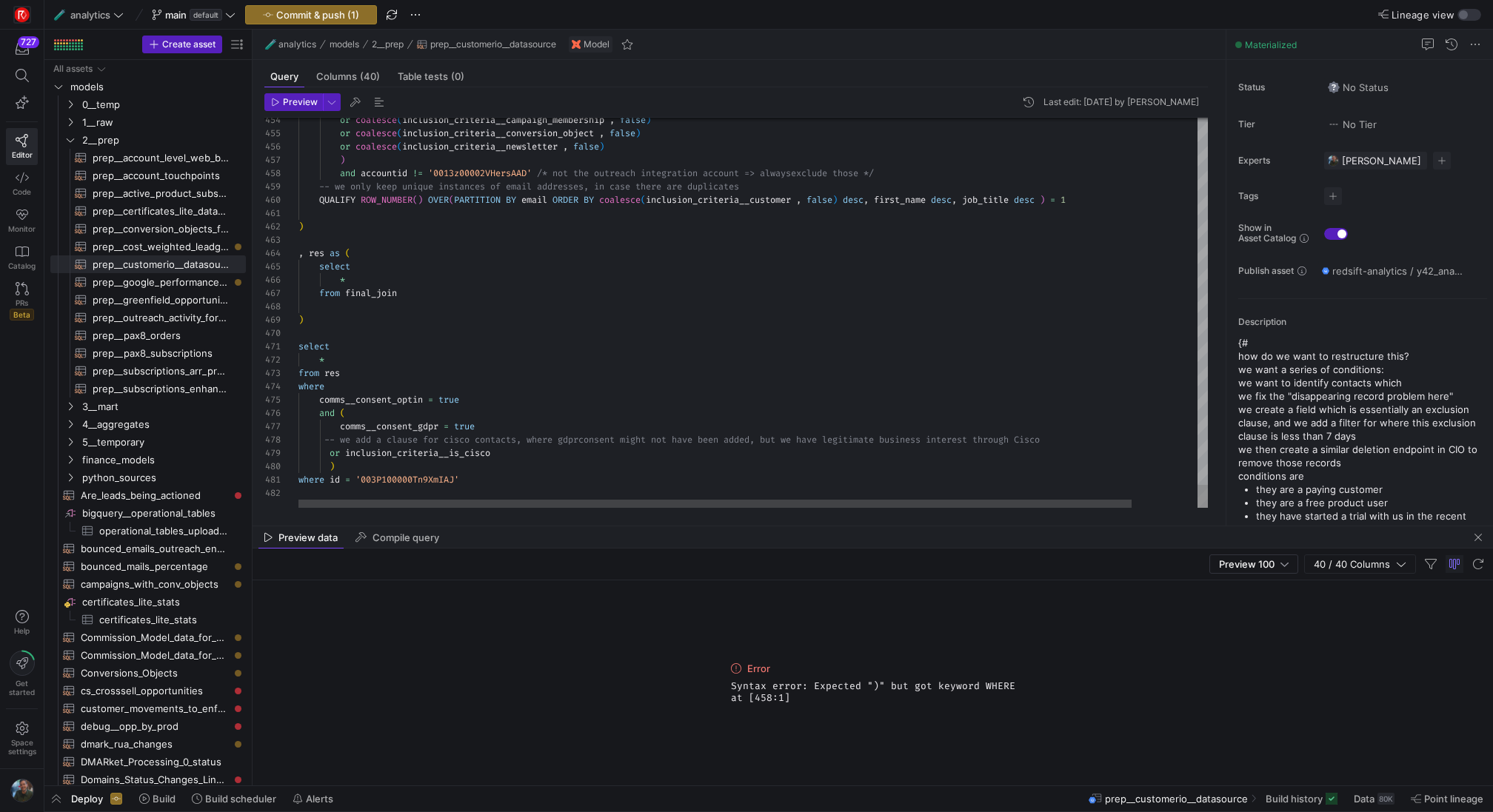
click at [293, 98] on span "Preview" at bounding box center [300, 102] width 34 height 10
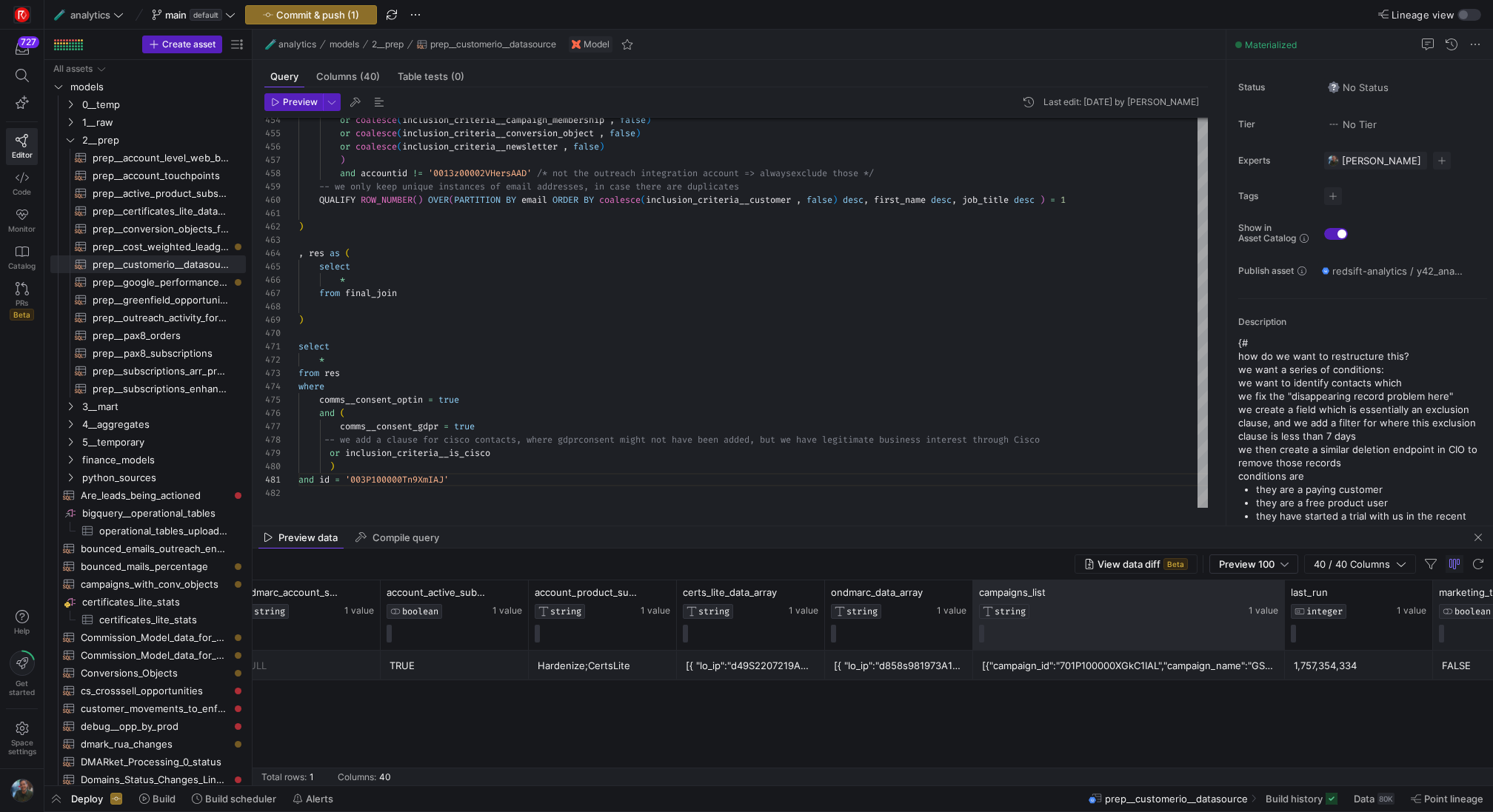
drag, startPoint x: 1118, startPoint y: 611, endPoint x: 1492, endPoint y: 611, distance: 374.0
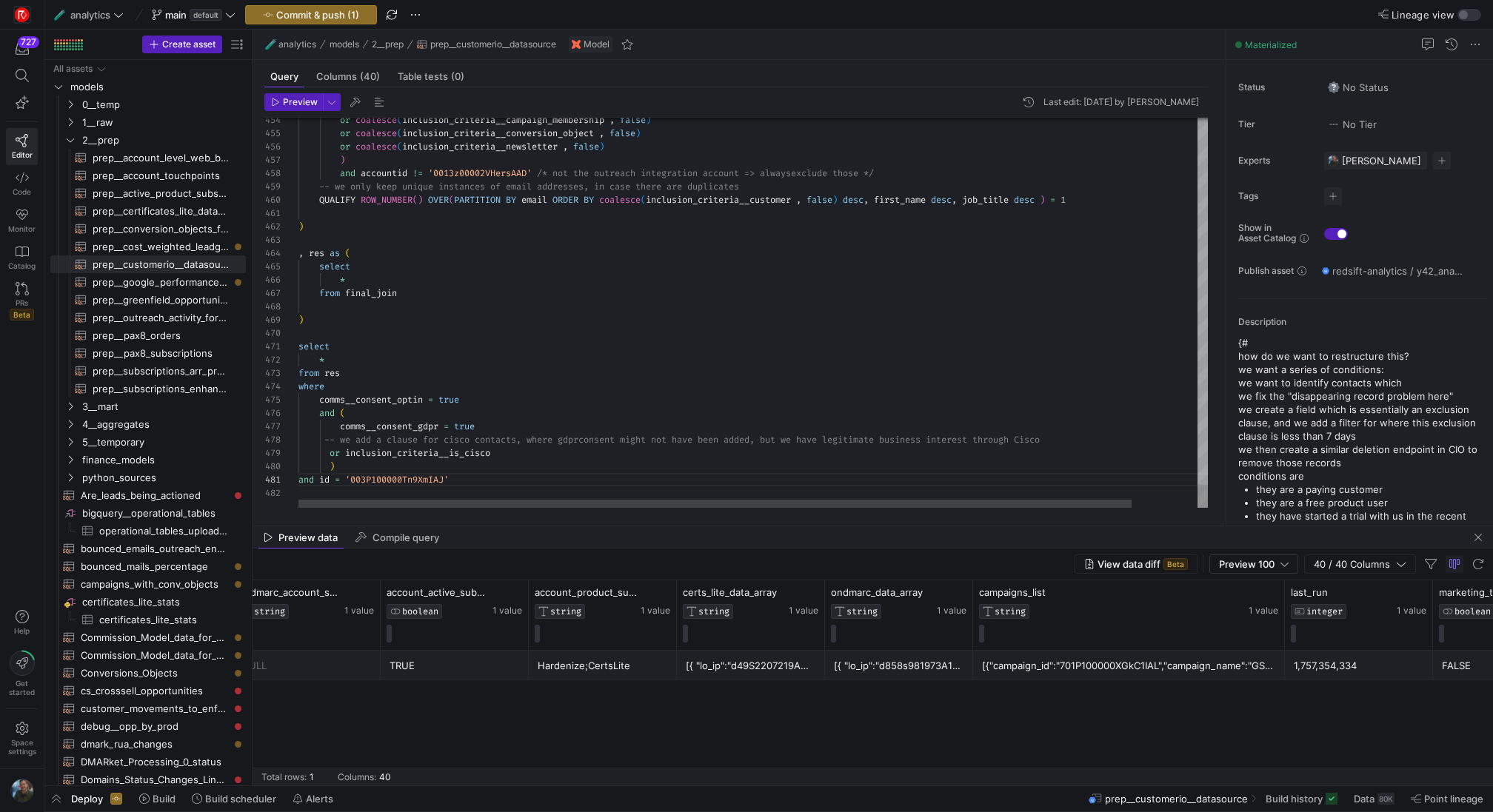
type textarea "and id = '003P100000Tn9XmIAJ'"
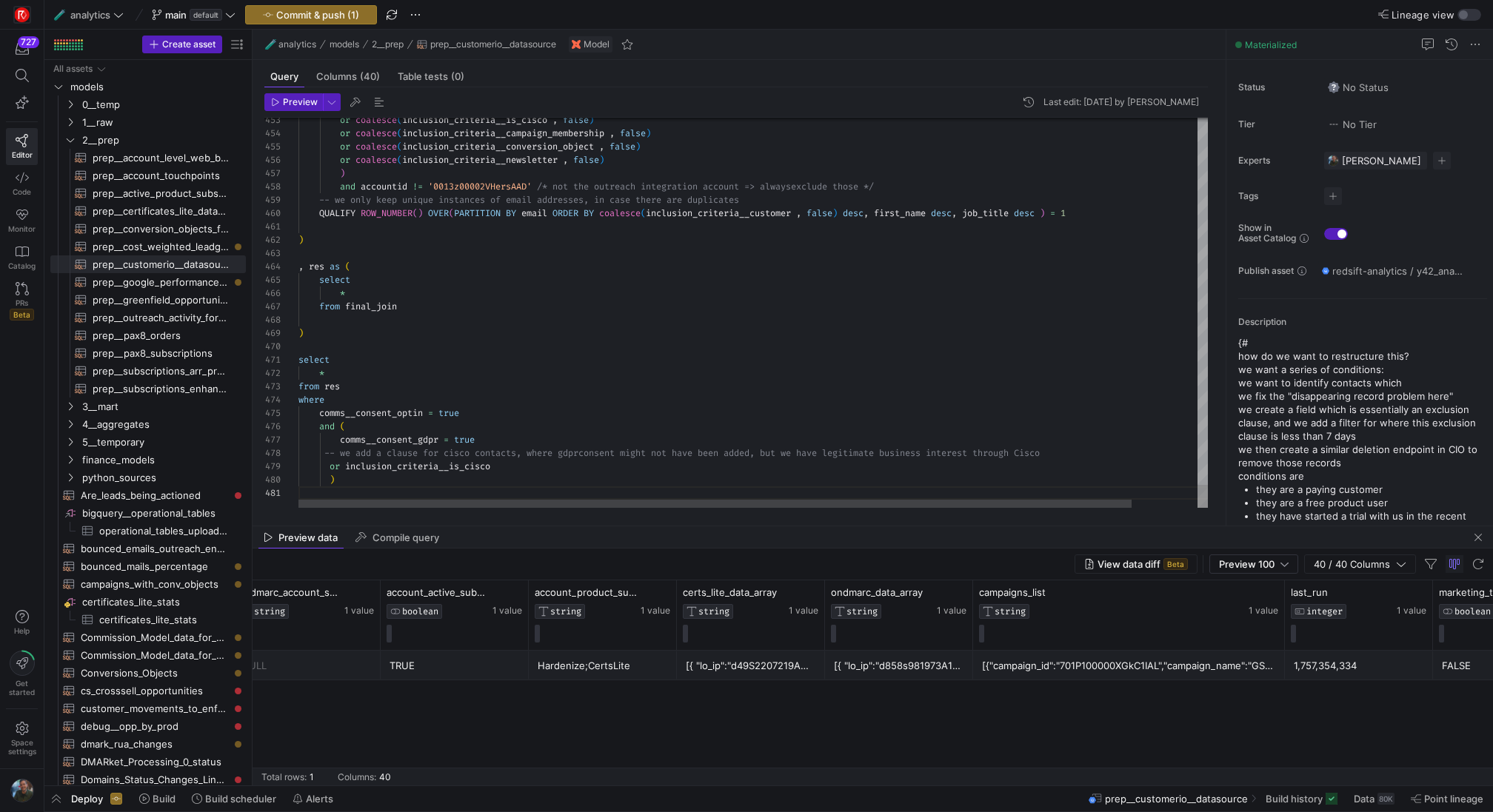
type textarea "select * from res where comms__consent_optin = true and ( comms__consent_gdpr =…"
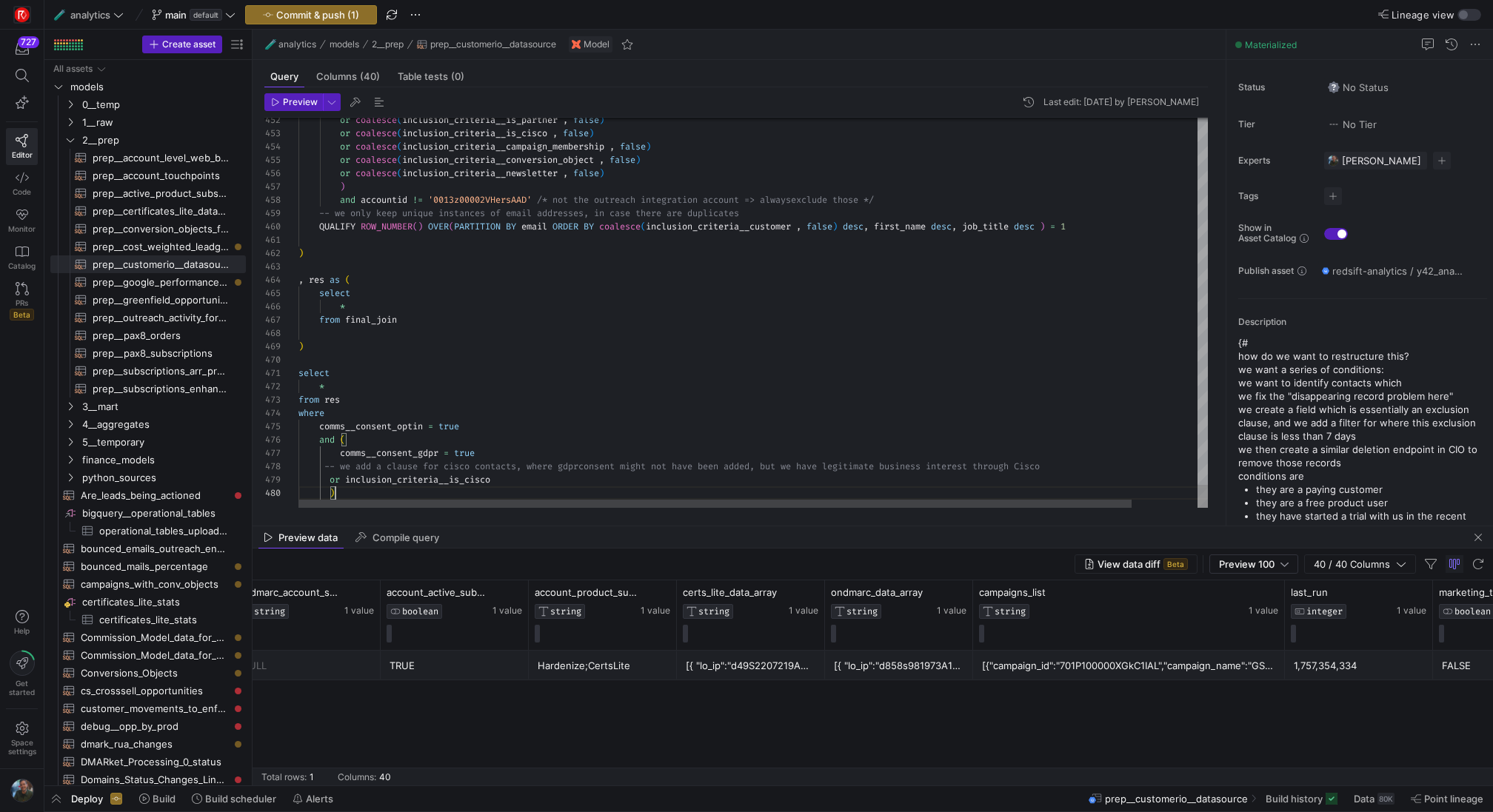
click at [343, 18] on span "Commit & push (1)" at bounding box center [318, 14] width 83 height 12
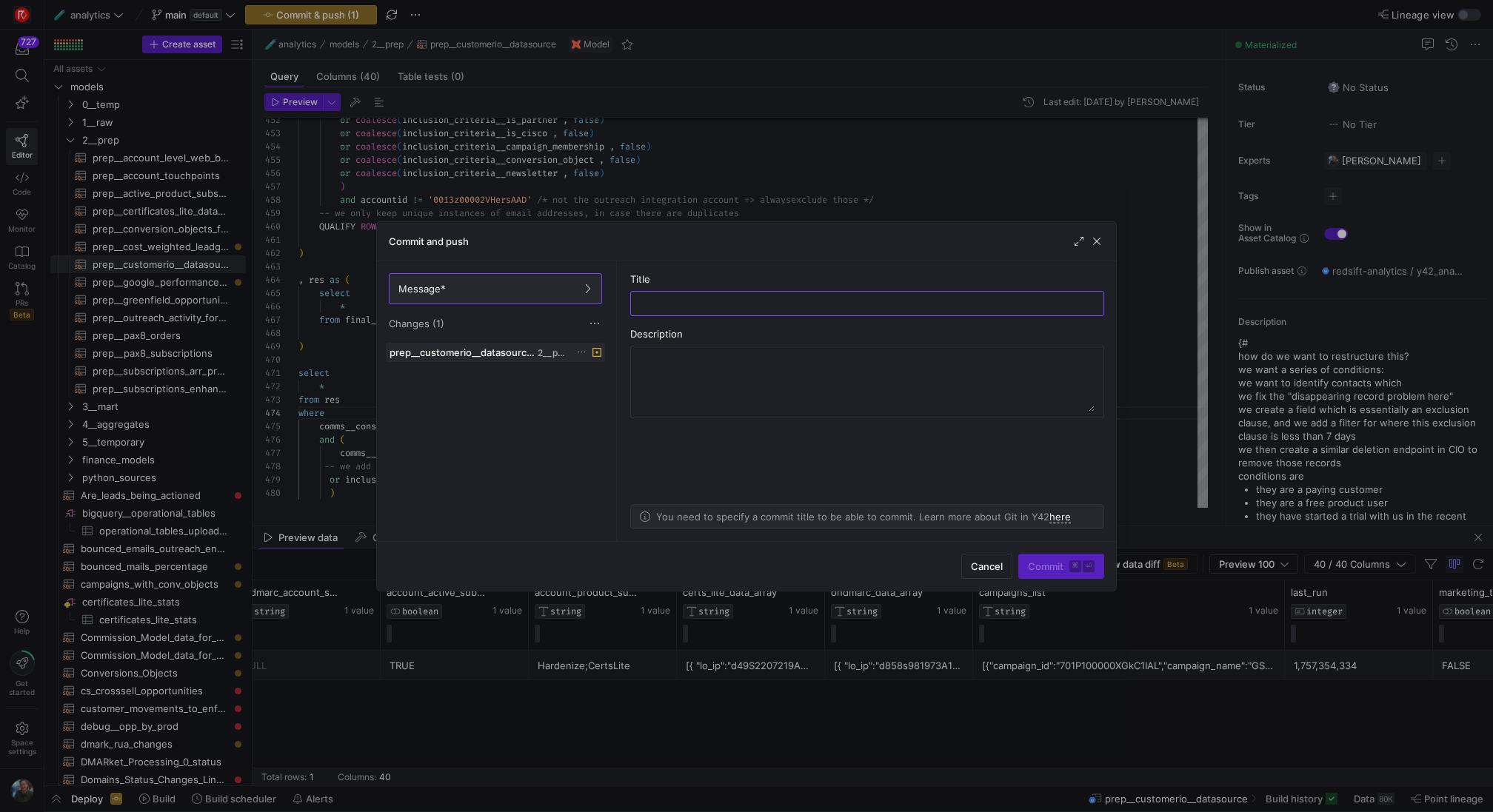
click at [582, 349] on icon at bounding box center [582, 352] width 10 height 10
click at [611, 391] on span "Discard" at bounding box center [603, 393] width 34 height 12
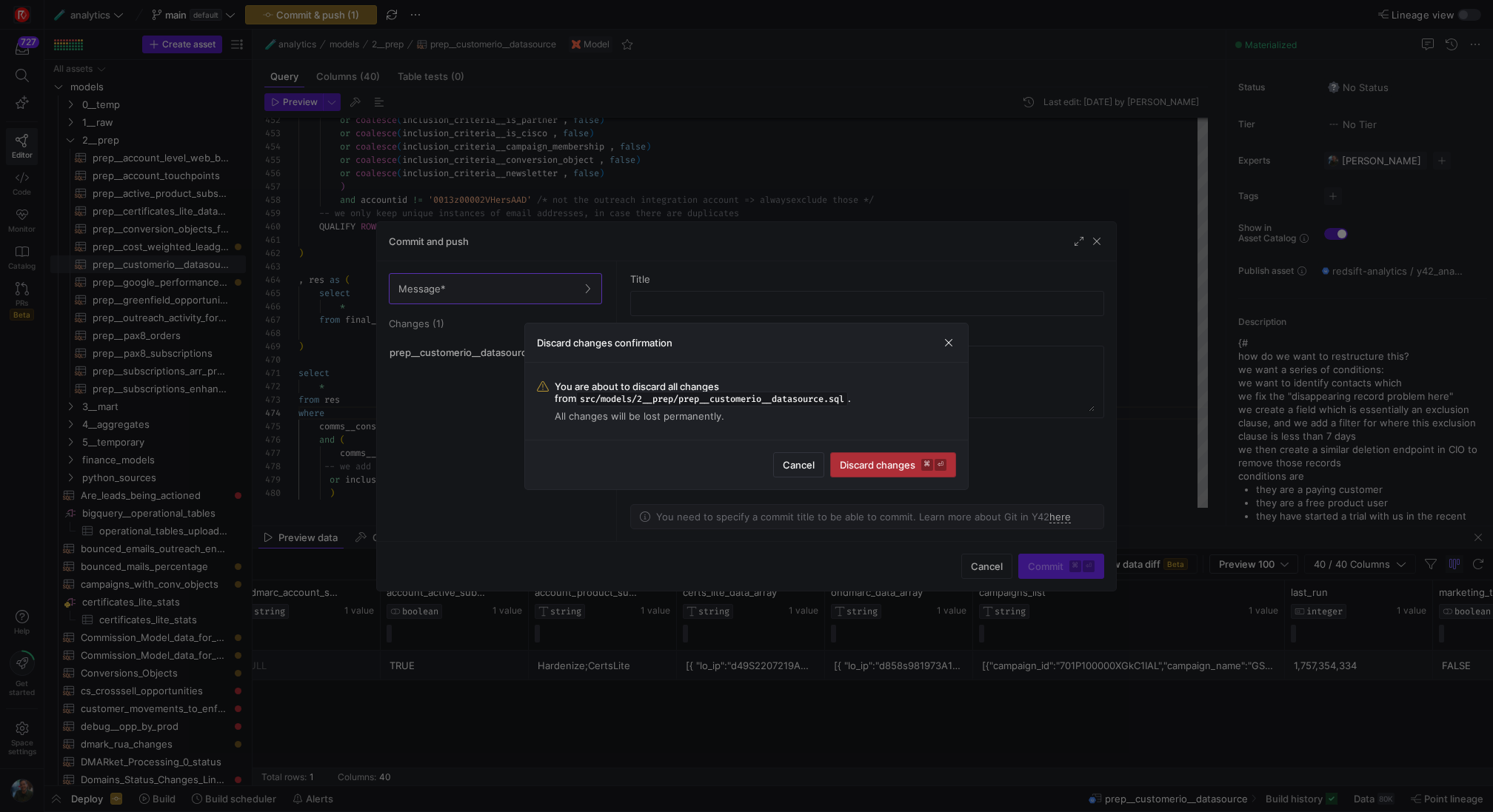
click at [869, 462] on span "Discard changes ⌘ ⏎" at bounding box center [892, 465] width 107 height 12
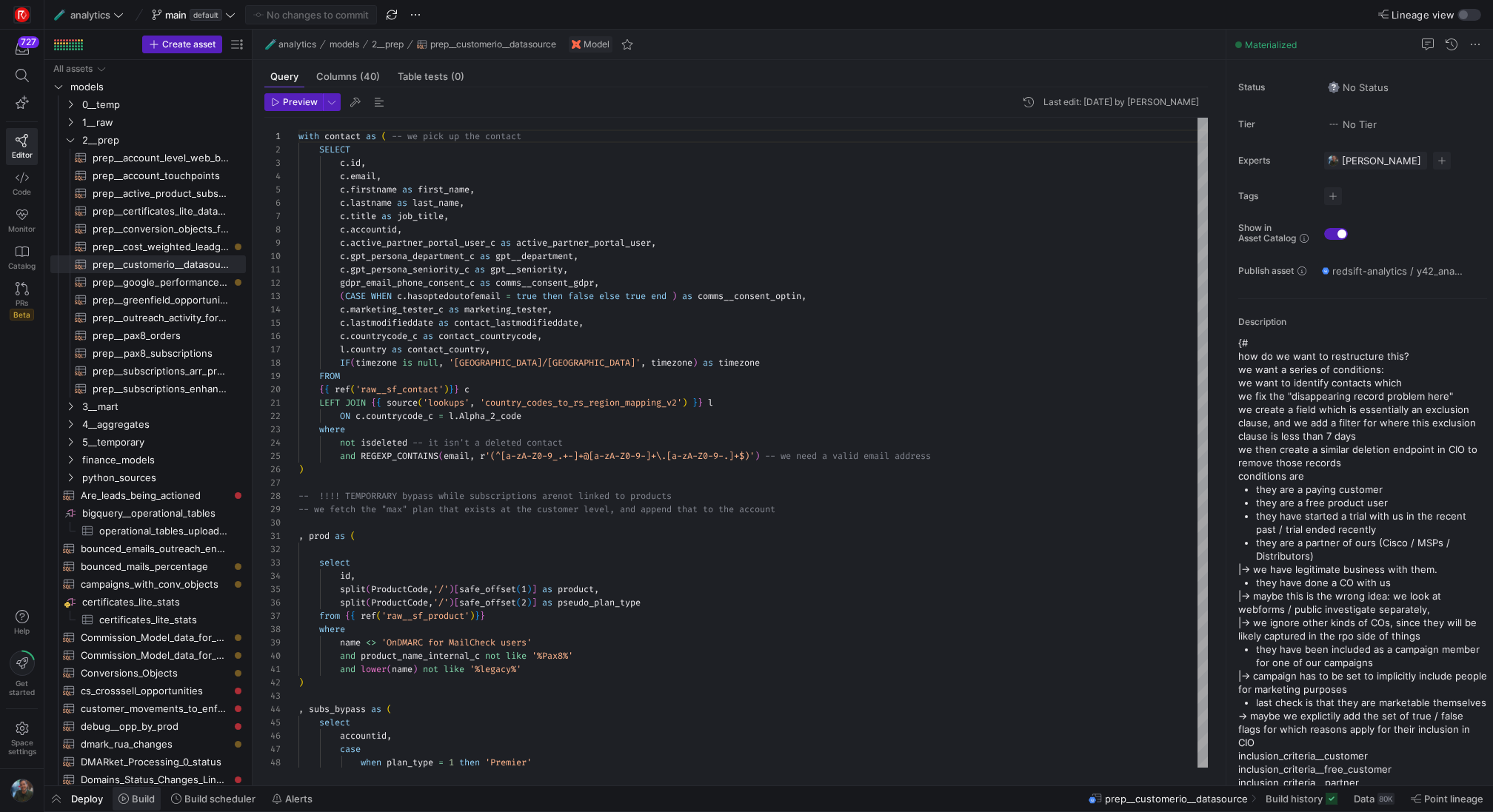
click at [154, 808] on span at bounding box center [136, 799] width 48 height 24
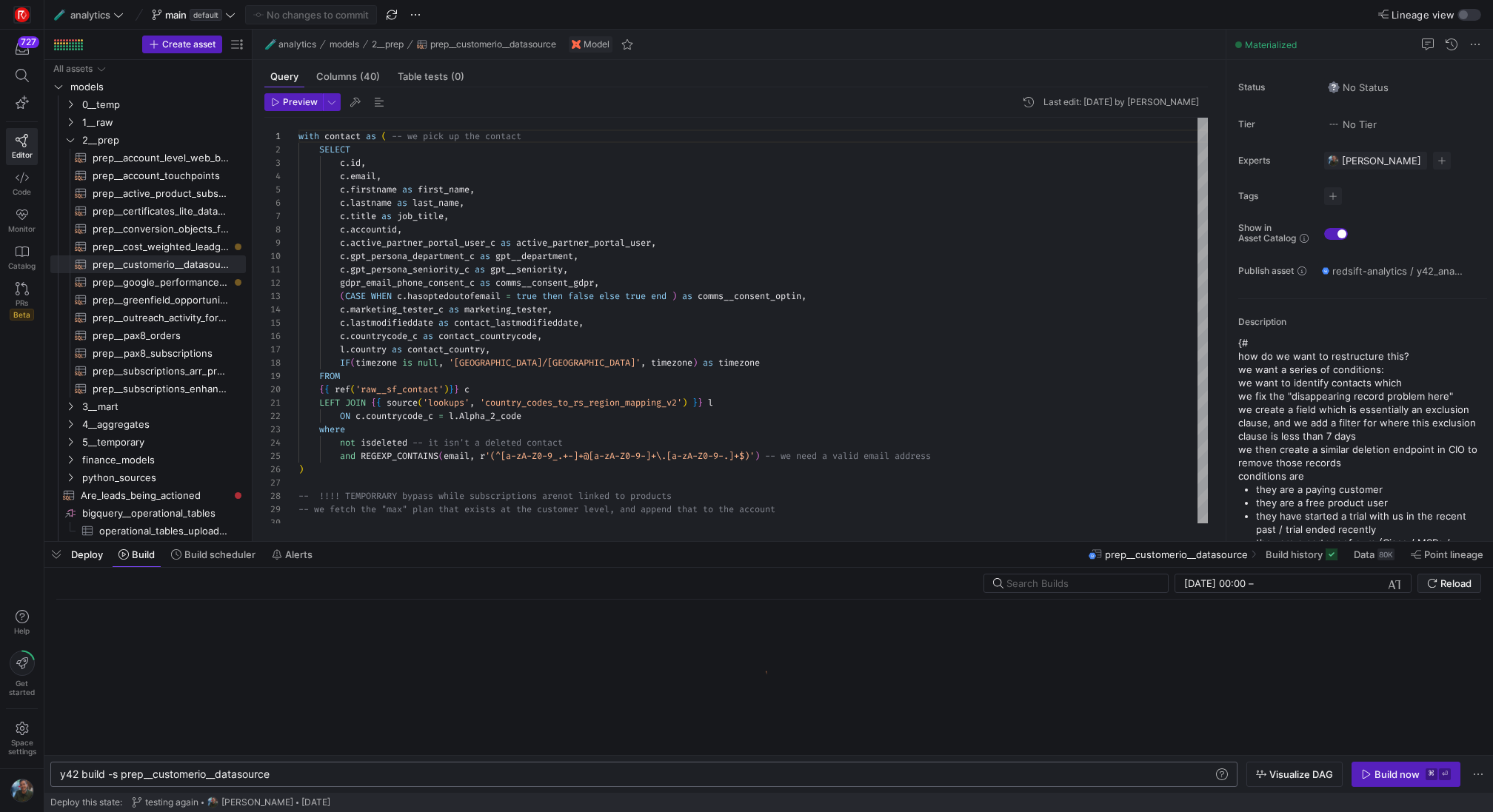
click at [353, 772] on div "y42 build -s prep__customerio__datasource" at bounding box center [637, 774] width 1155 height 12
click at [1445, 770] on kbd "⏎" at bounding box center [1445, 774] width 12 height 12
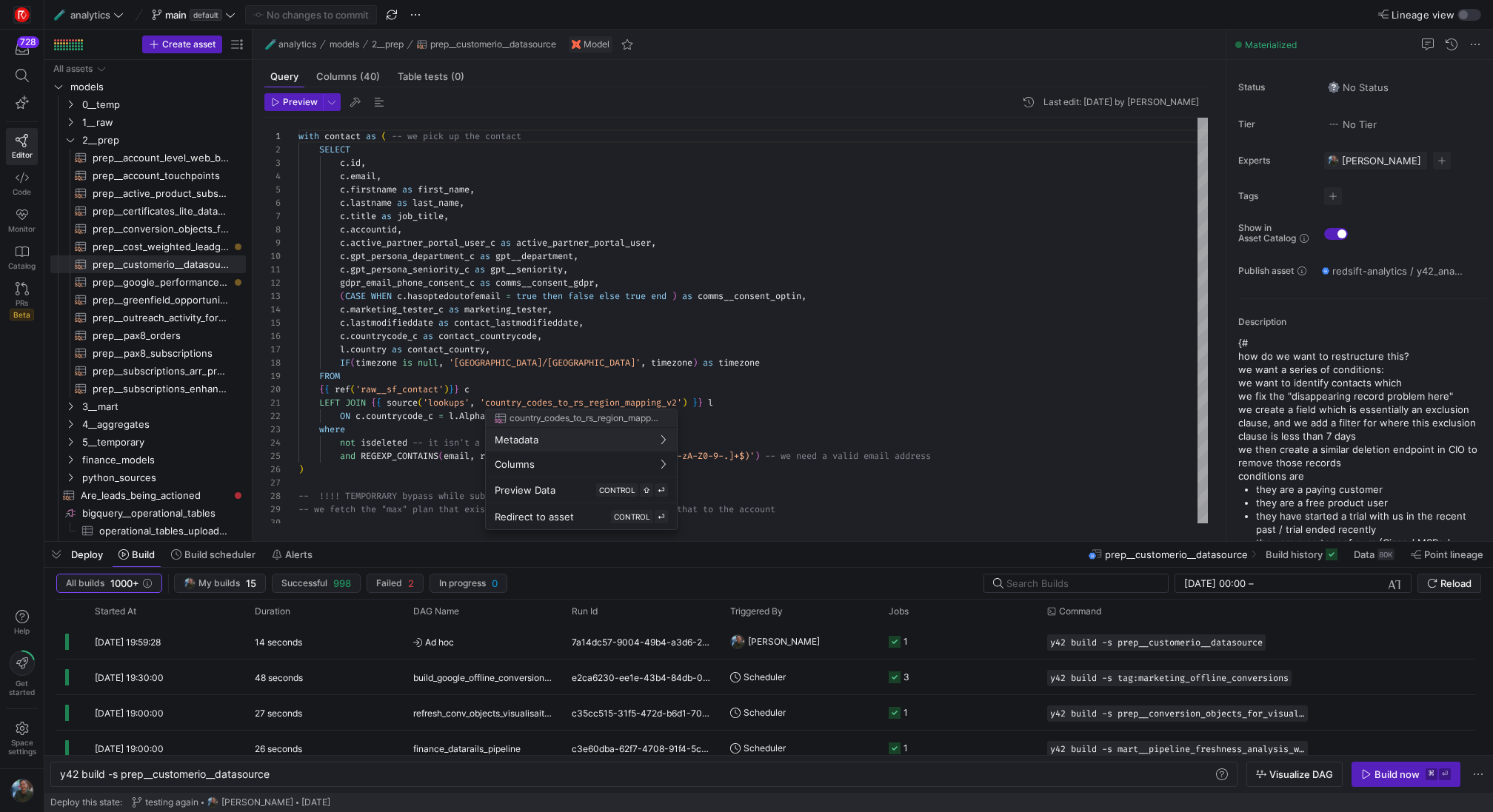
click at [304, 135] on div at bounding box center [746, 406] width 1493 height 812
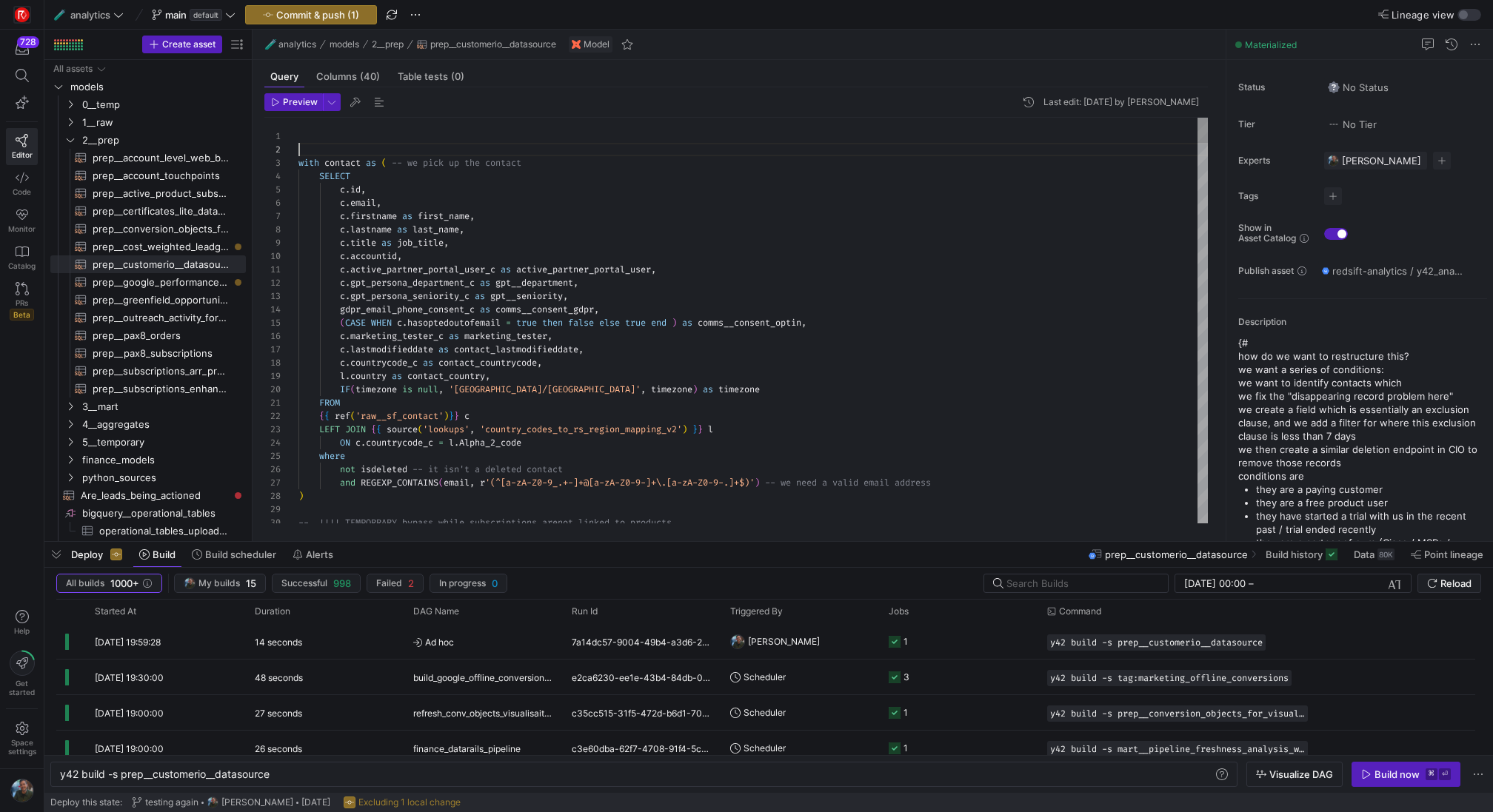
scroll to position [0, 0]
click at [170, 412] on span "3__mart" at bounding box center [145, 406] width 126 height 17
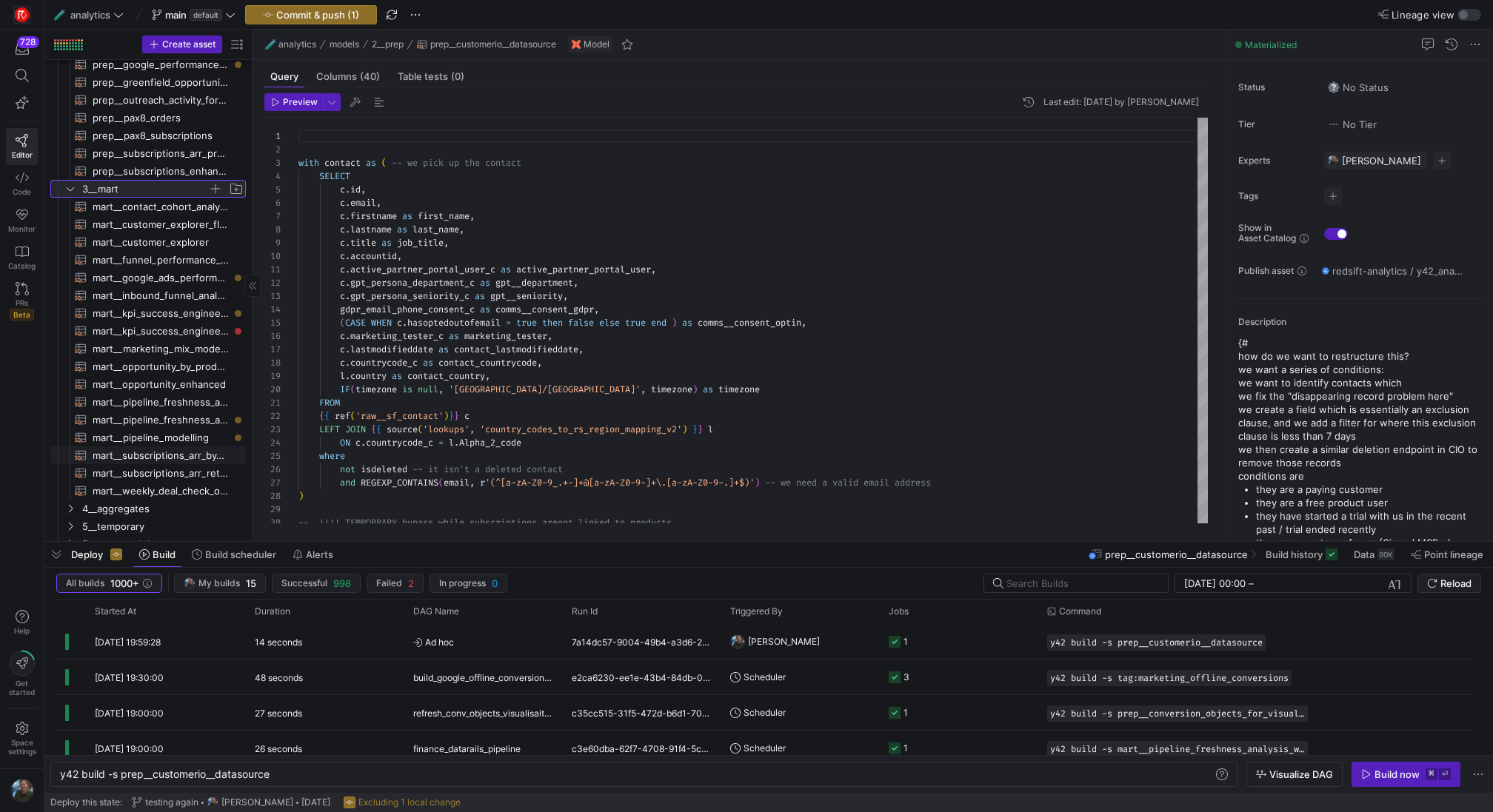
scroll to position [261, 0]
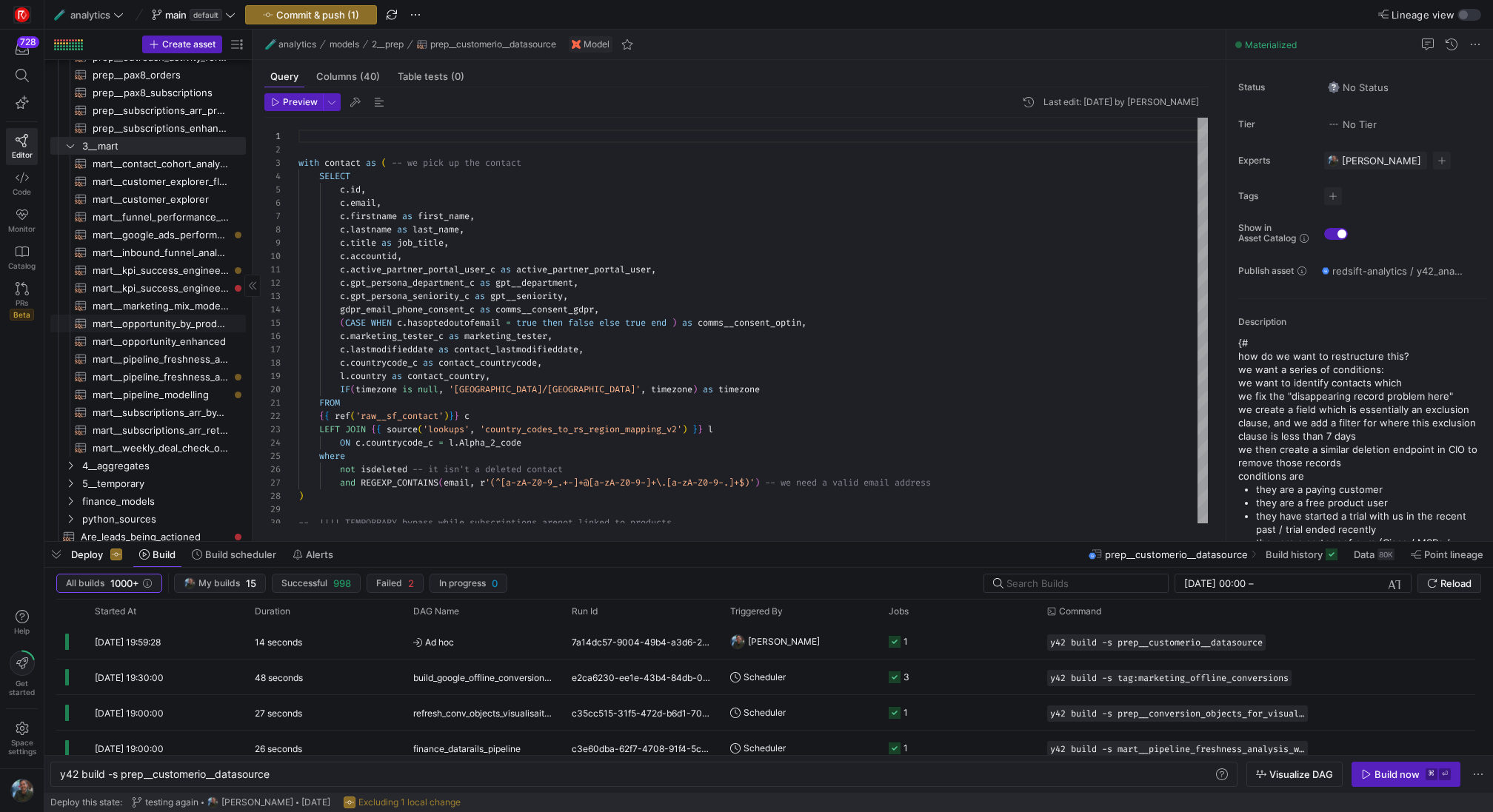
click at [188, 330] on span "mart__opportunity_by_product_line​​​​​​​​​​" at bounding box center [160, 323] width 136 height 17
type textarea "{{ config(materialized="table") }} with opp_a as ( select * from {{ref('mart__o…"
type textarea "y42 build -s mart__opportunity_by_product_line"
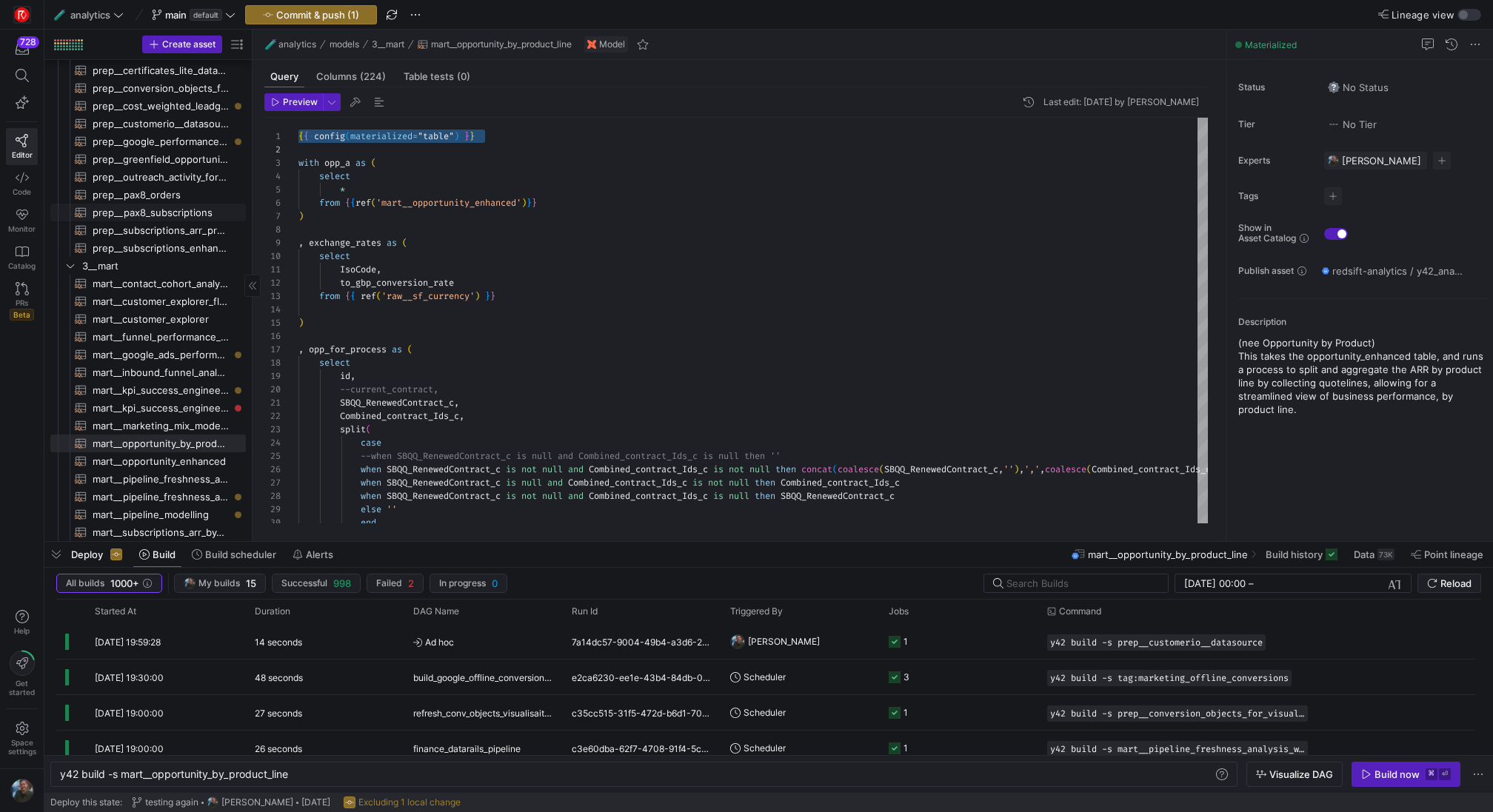
scroll to position [140, 0]
click at [189, 122] on span "prep__customerio__datasource​​​​​​​​​​" at bounding box center [160, 123] width 136 height 17
type textarea "with contact as ( -- we pick up the contact SELECT [DOMAIN_NAME], [DOMAIN_NAME]…"
type textarea "y42 build -s prep__customerio__datasource"
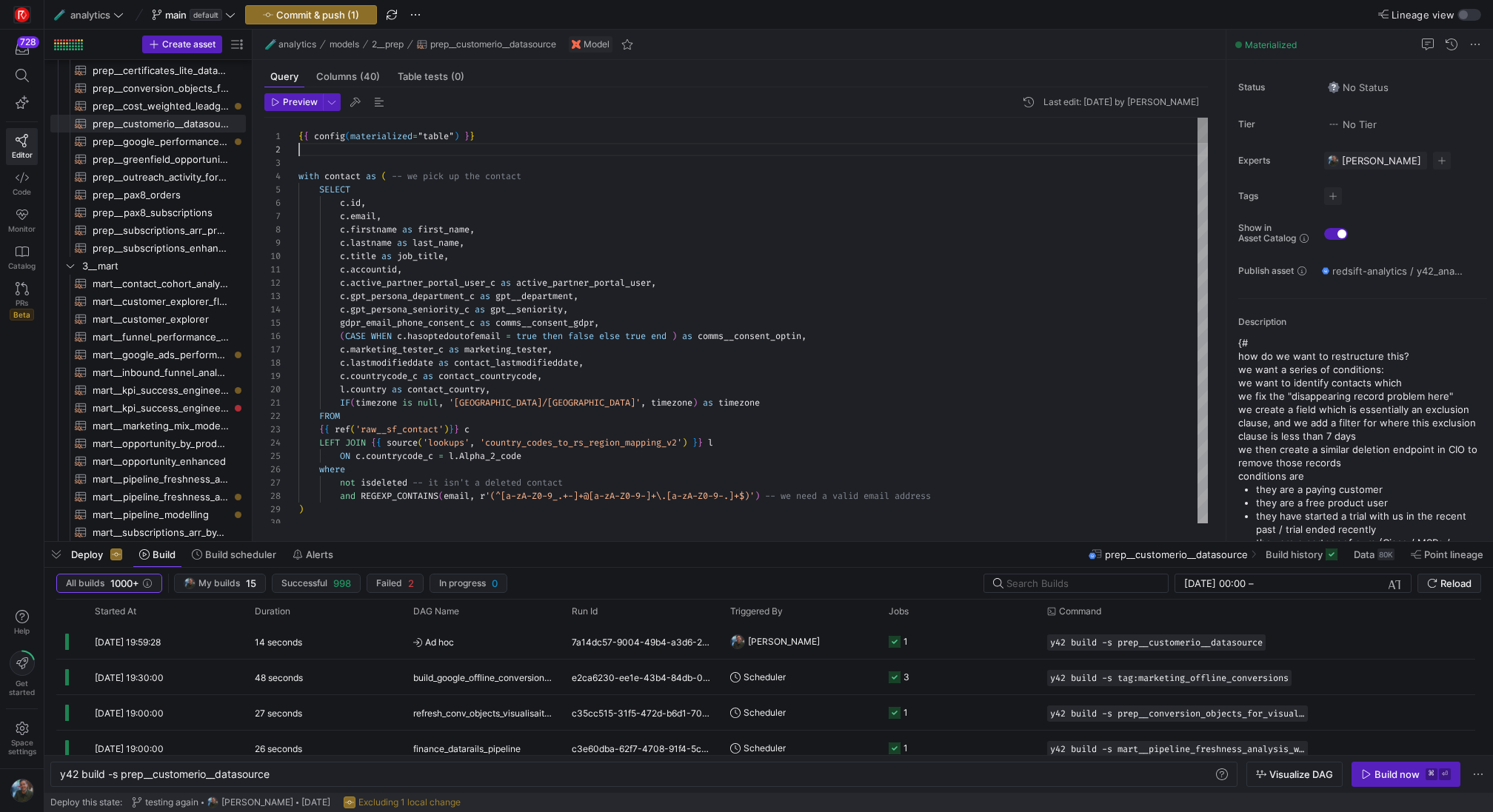
scroll to position [0, 181]
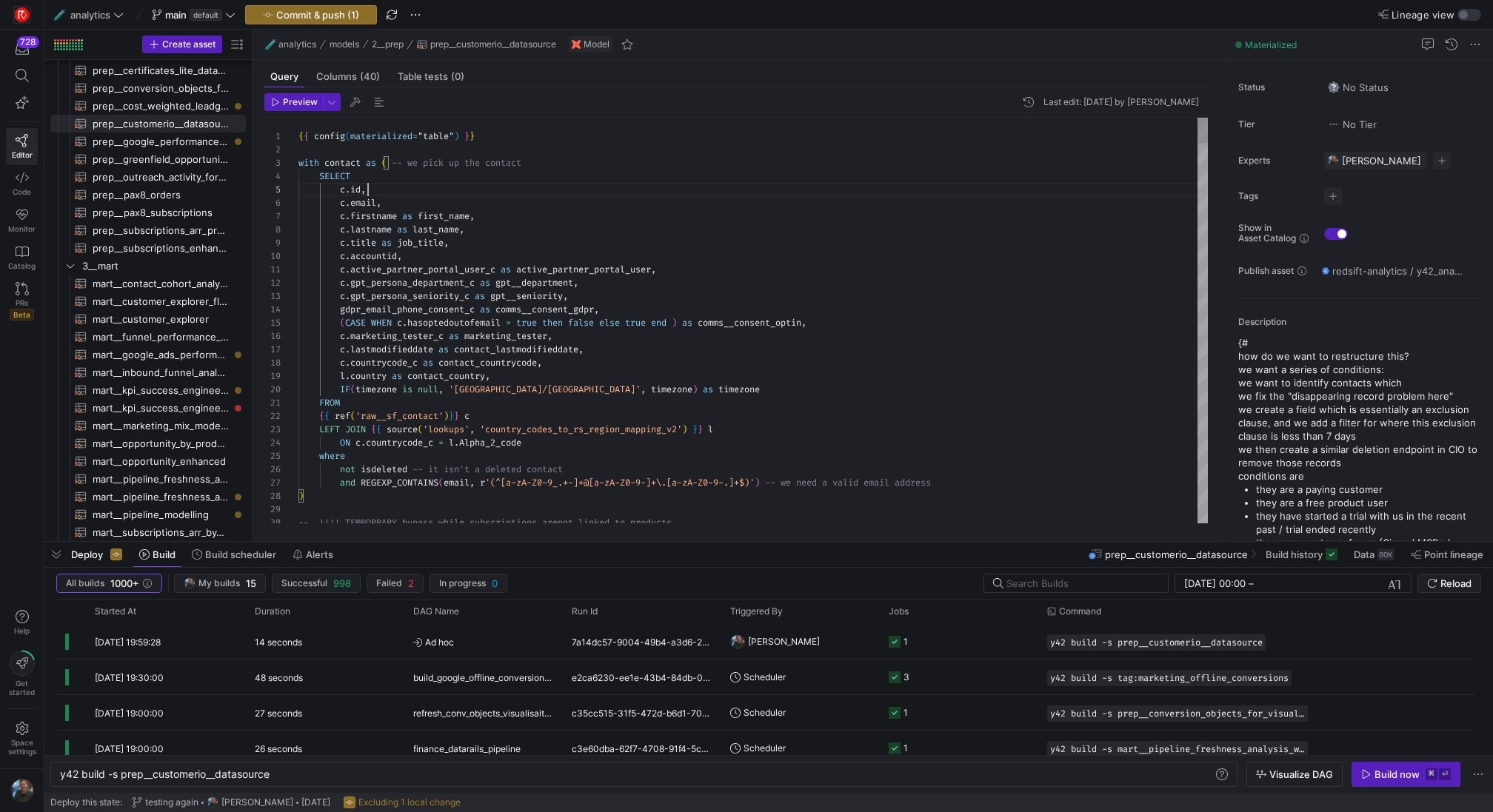
type textarea "c.active_partner_portal_user_c as active_partner_portal_user, c.gpt_persona_dep…"
